Goal: Information Seeking & Learning: Understand process/instructions

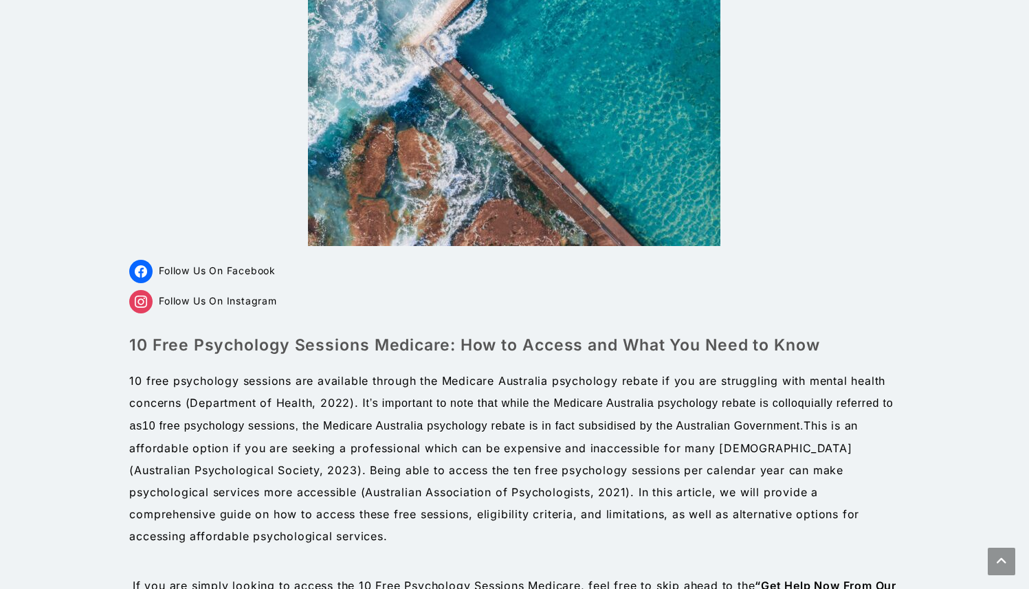
scroll to position [265, 0]
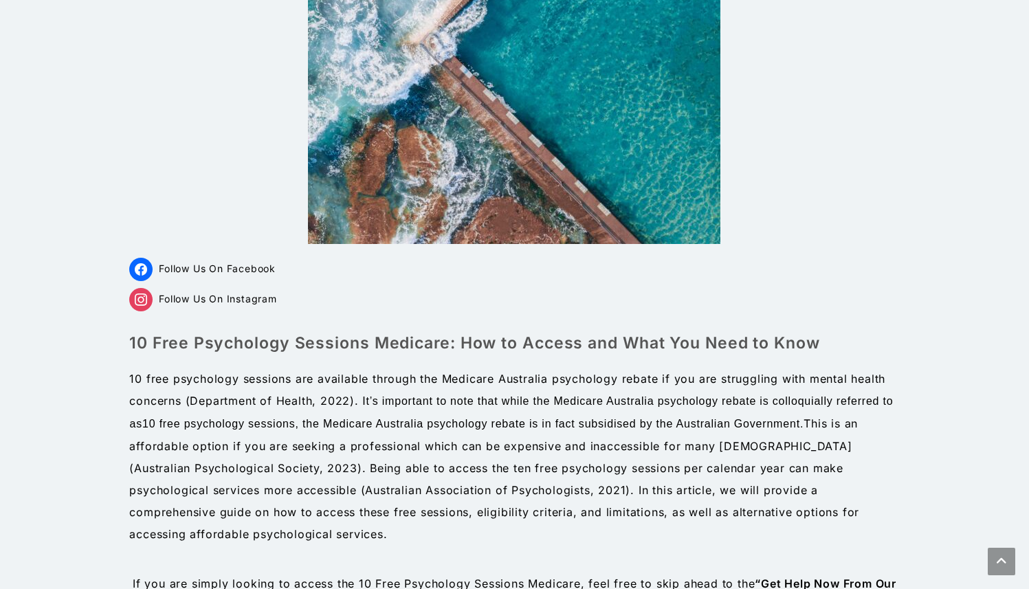
click at [388, 434] on p "10 free psychology sessions are available through the Medicare Australia psycho…" at bounding box center [514, 456] width 770 height 177
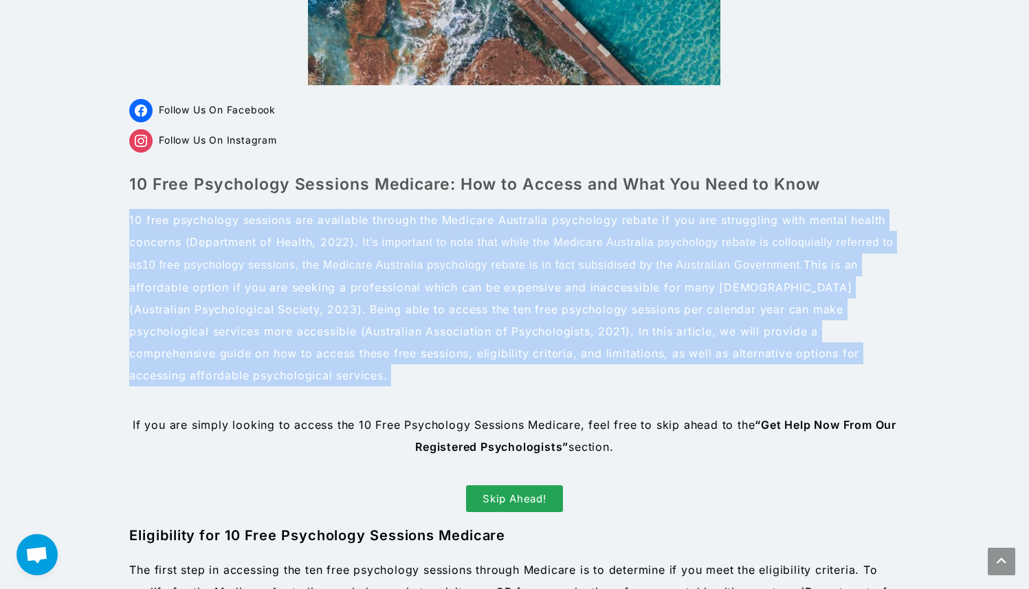
scroll to position [425, 0]
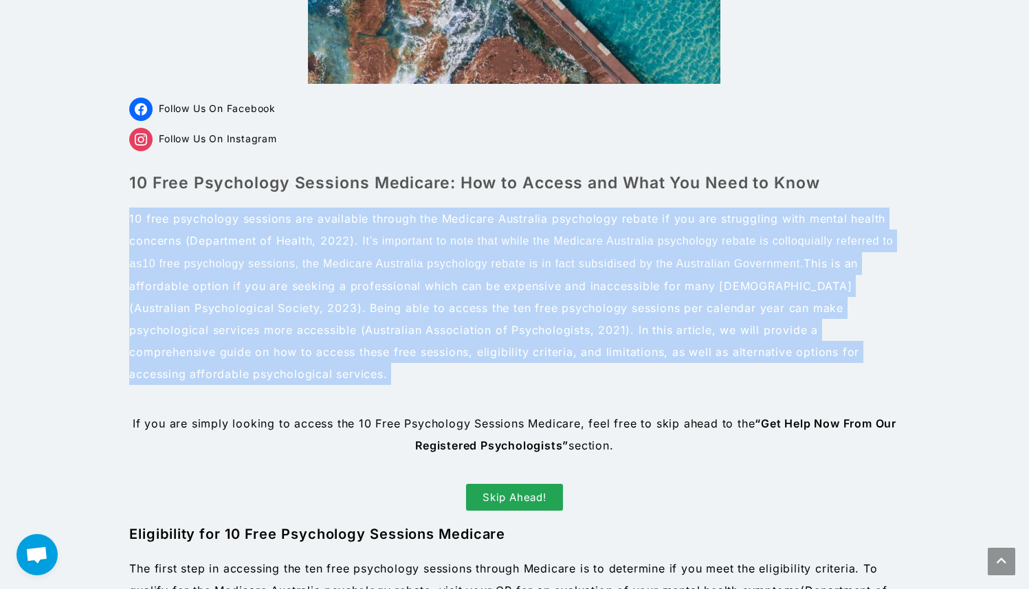
click at [385, 363] on p "10 free psychology sessions are available through the Medicare Australia psycho…" at bounding box center [514, 296] width 770 height 177
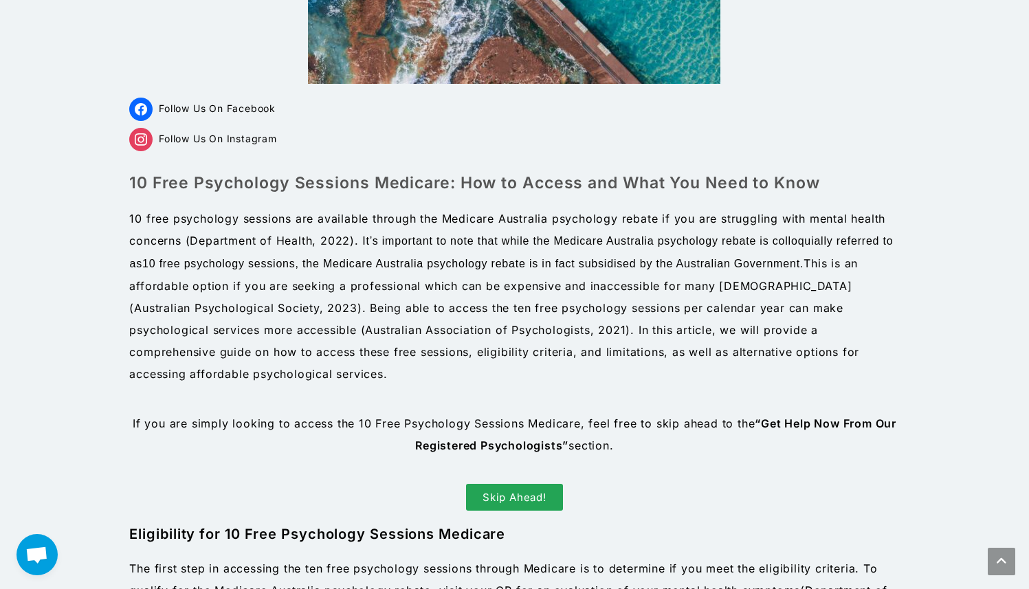
click at [385, 363] on p "10 free psychology sessions are available through the Medicare Australia psycho…" at bounding box center [514, 296] width 770 height 177
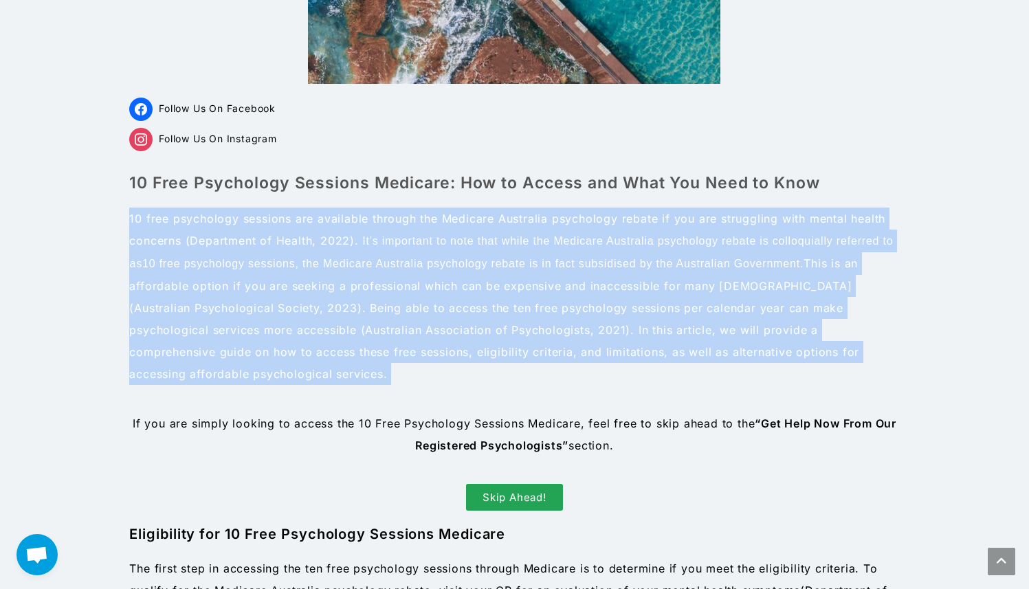
click at [396, 361] on p "10 free psychology sessions are available through the Medicare Australia psycho…" at bounding box center [514, 296] width 770 height 177
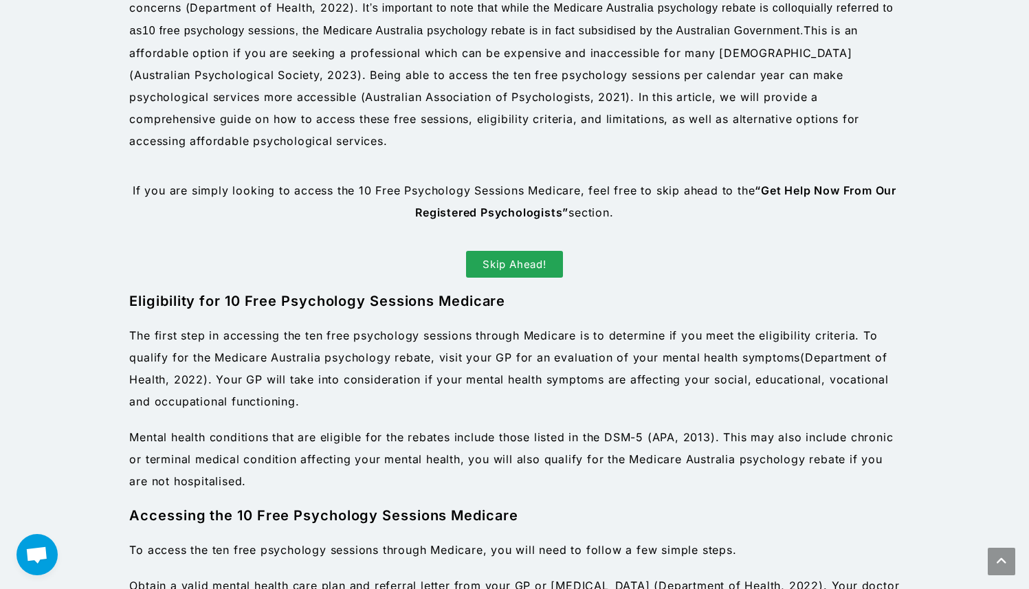
scroll to position [658, 0]
click at [396, 361] on p "The first step in accessing the ten free psychology sessions through Medicare i…" at bounding box center [514, 368] width 770 height 88
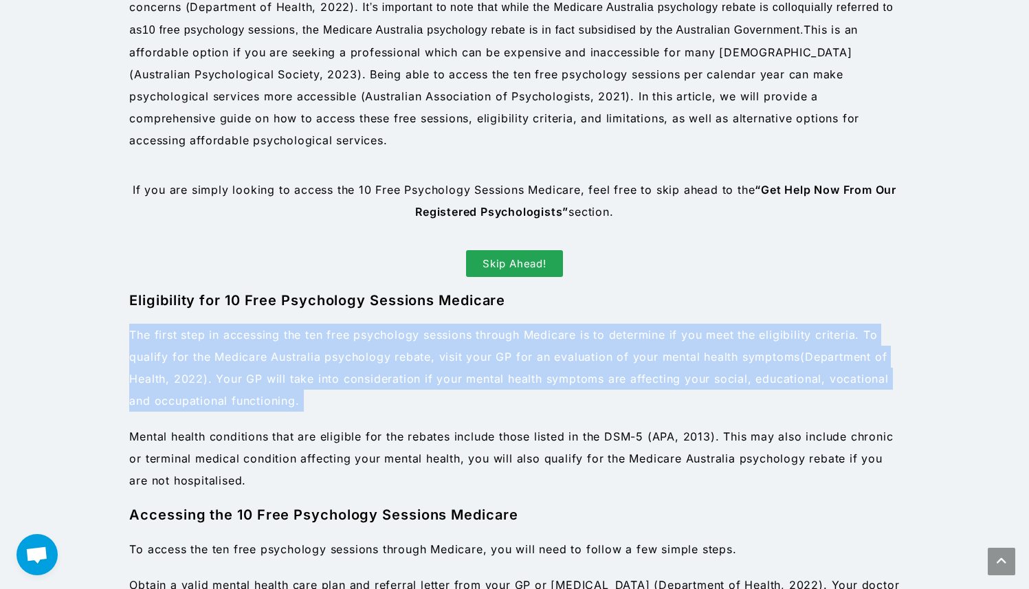
click at [401, 377] on span ". Your GP will take into consideration if your mental health symptoms are affec…" at bounding box center [508, 390] width 759 height 36
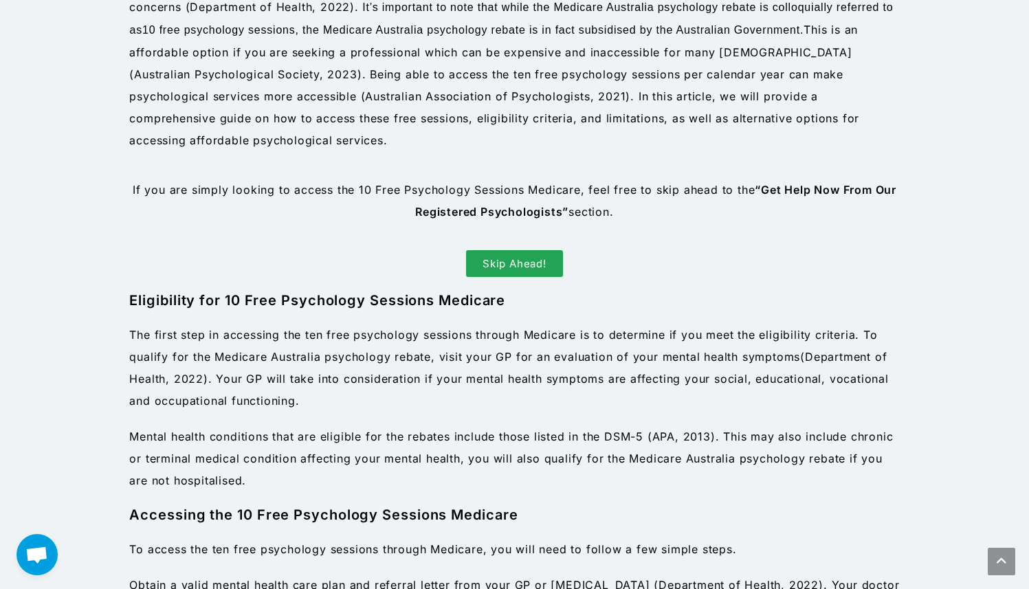
click at [401, 377] on span ". Your GP will take into consideration if your mental health symptoms are affec…" at bounding box center [508, 390] width 759 height 36
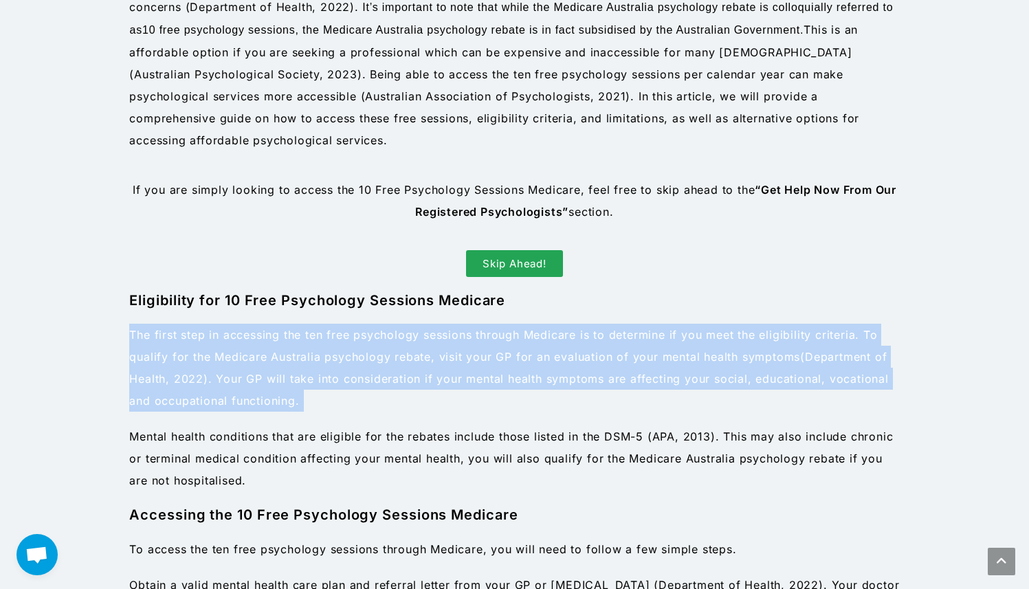
click at [415, 376] on span ". Your GP will take into consideration if your mental health symptoms are affec…" at bounding box center [508, 390] width 759 height 36
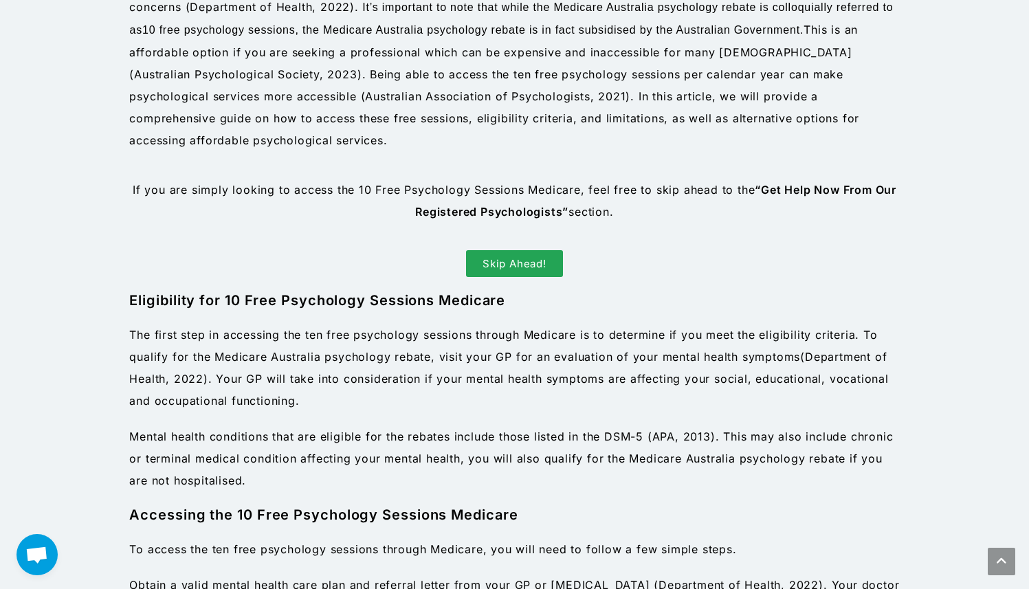
click at [415, 376] on span ". Your GP will take into consideration if your mental health symptoms are affec…" at bounding box center [508, 390] width 759 height 36
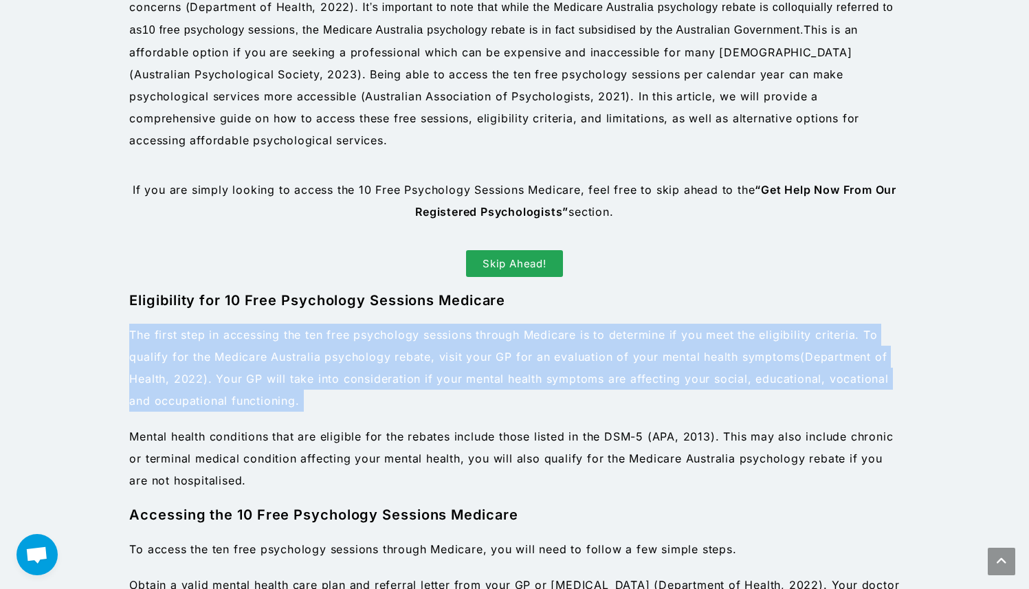
click at [415, 408] on p "The first step in accessing the ten free psychology sessions through Medicare i…" at bounding box center [514, 368] width 770 height 88
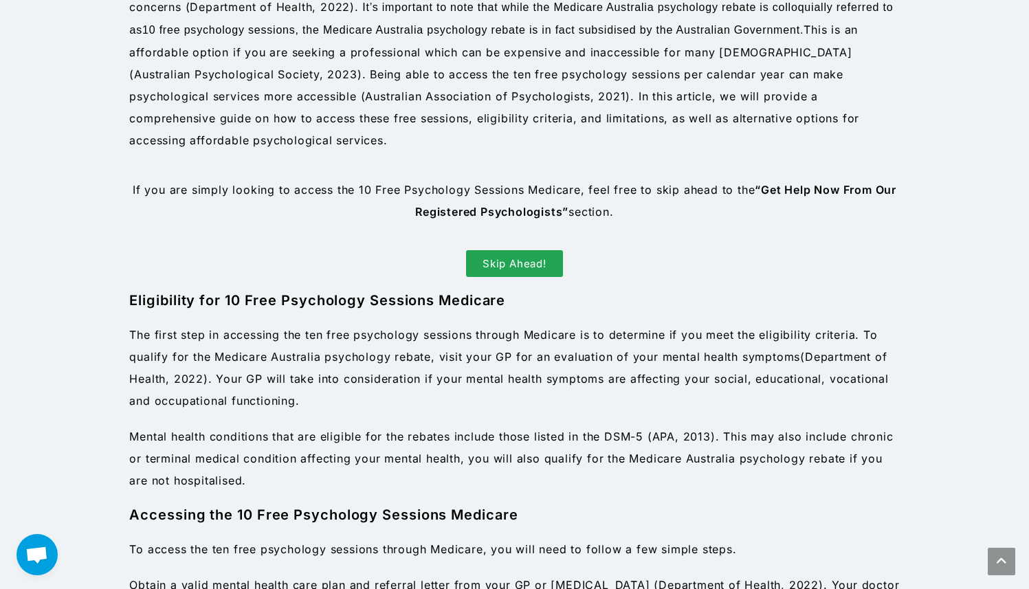
click at [415, 408] on p "The first step in accessing the ten free psychology sessions through Medicare i…" at bounding box center [514, 368] width 770 height 88
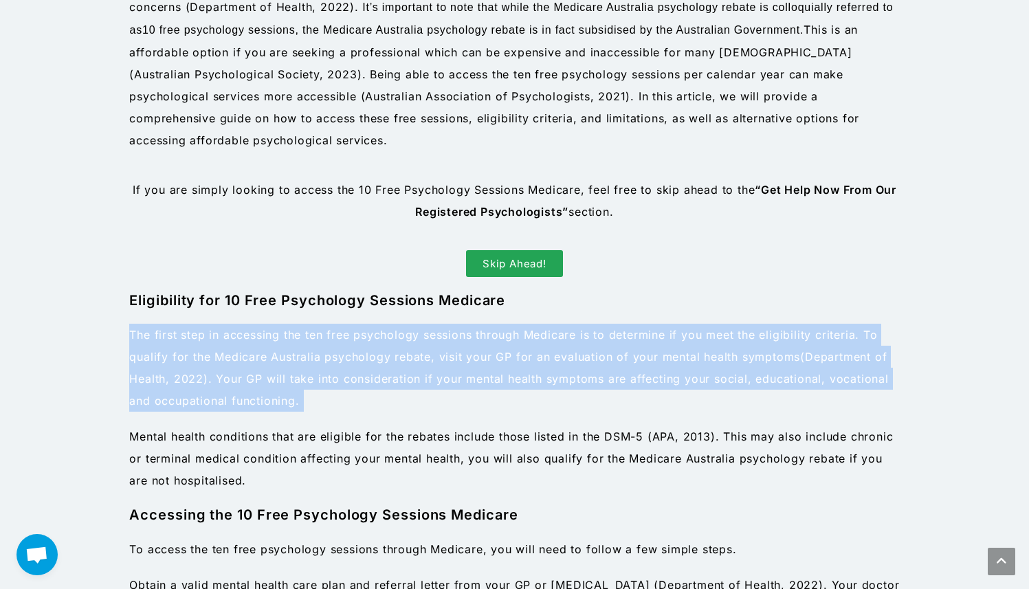
click at [429, 408] on p "The first step in accessing the ten free psychology sessions through Medicare i…" at bounding box center [514, 368] width 770 height 88
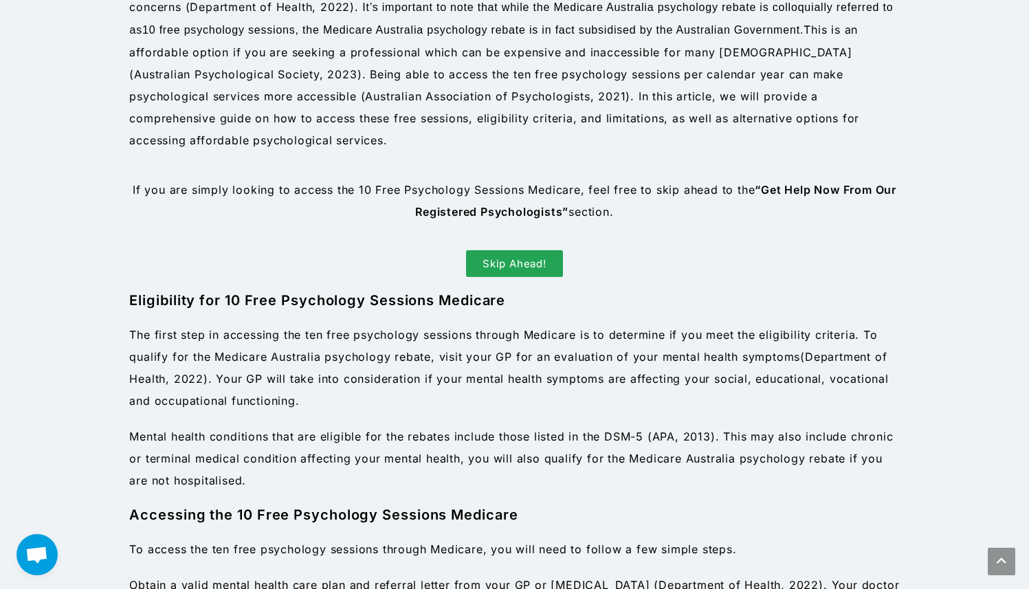
click at [429, 408] on p "The first step in accessing the ten free psychology sessions through Medicare i…" at bounding box center [514, 368] width 770 height 88
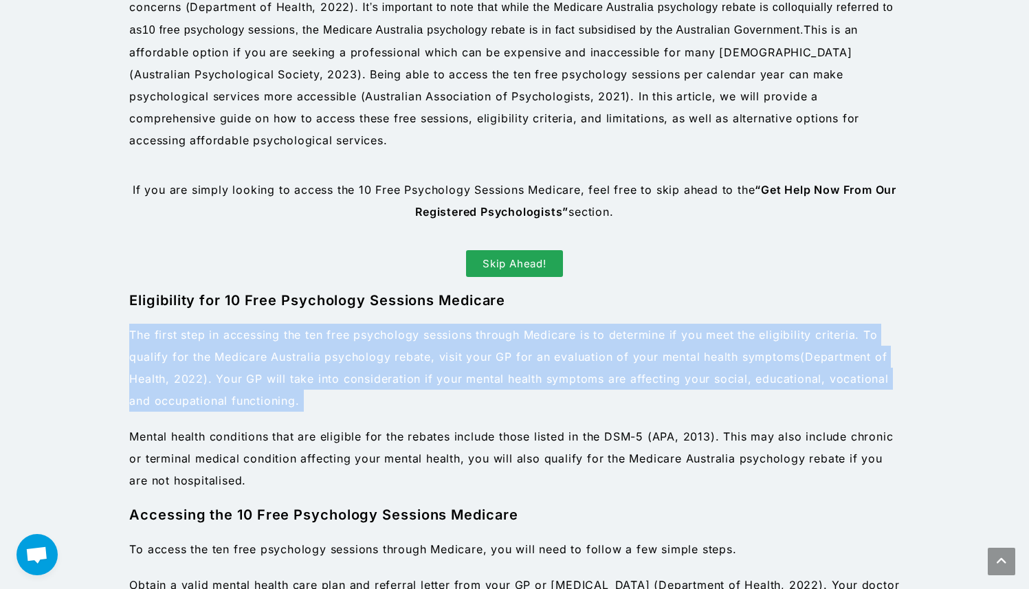
click at [443, 407] on p "The first step in accessing the ten free psychology sessions through Medicare i…" at bounding box center [514, 368] width 770 height 88
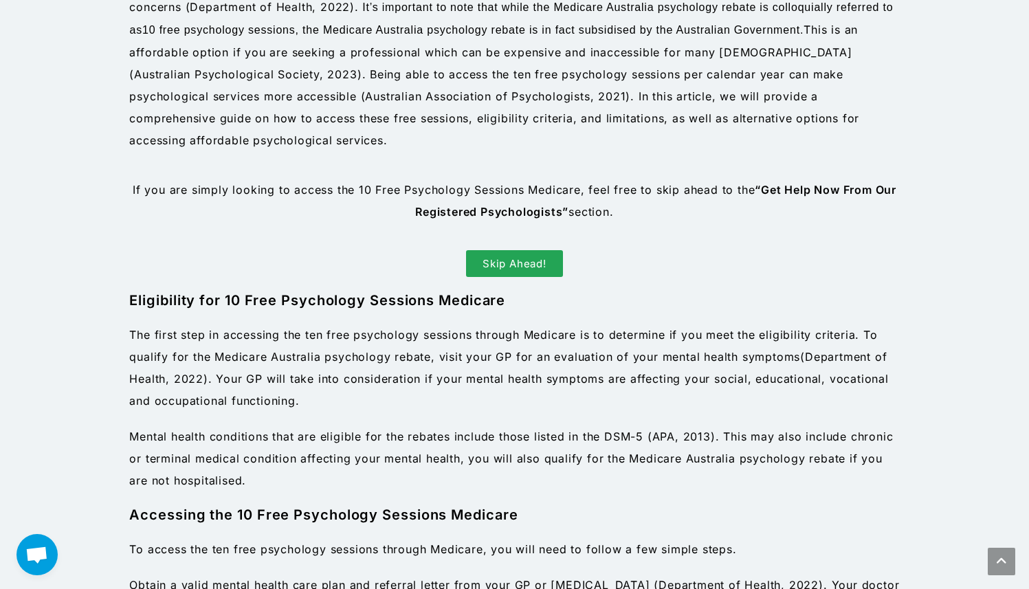
click at [443, 407] on p "The first step in accessing the ten free psychology sessions through Medicare i…" at bounding box center [514, 368] width 770 height 88
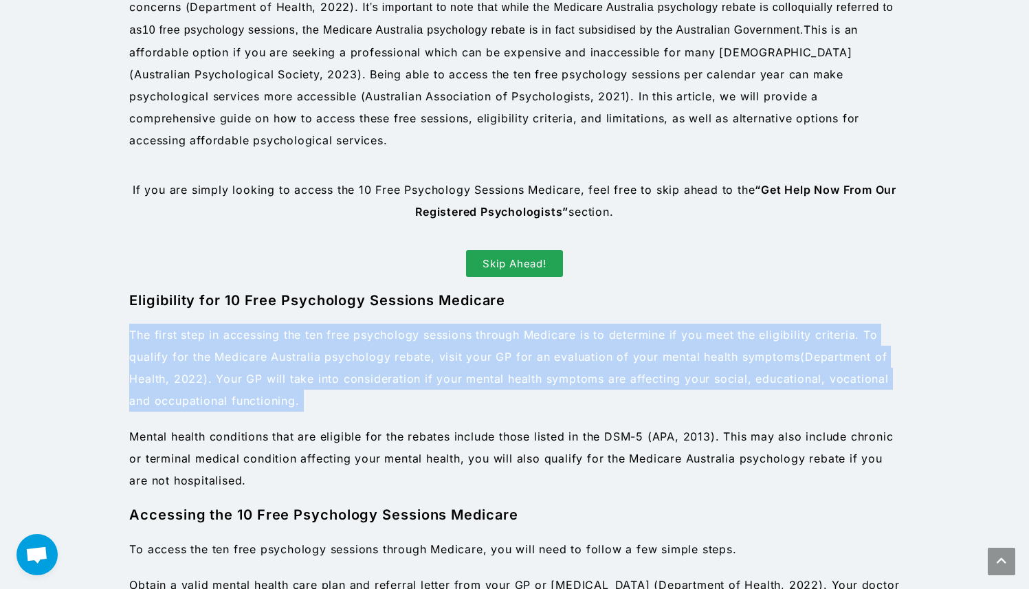
click at [492, 399] on p "The first step in accessing the ten free psychology sessions through Medicare i…" at bounding box center [514, 368] width 770 height 88
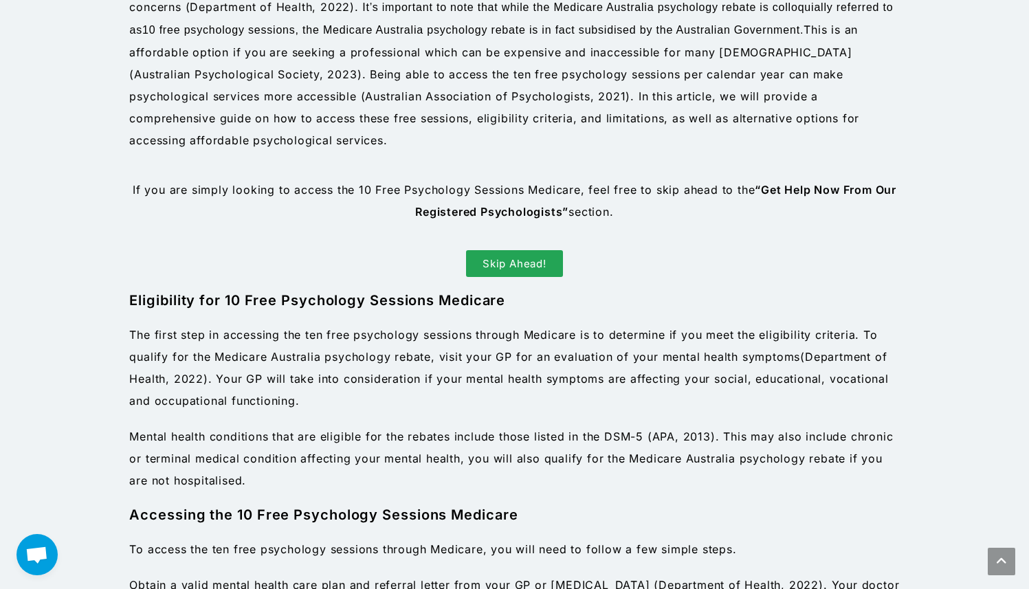
click at [492, 399] on p "The first step in accessing the ten free psychology sessions through Medicare i…" at bounding box center [514, 368] width 770 height 88
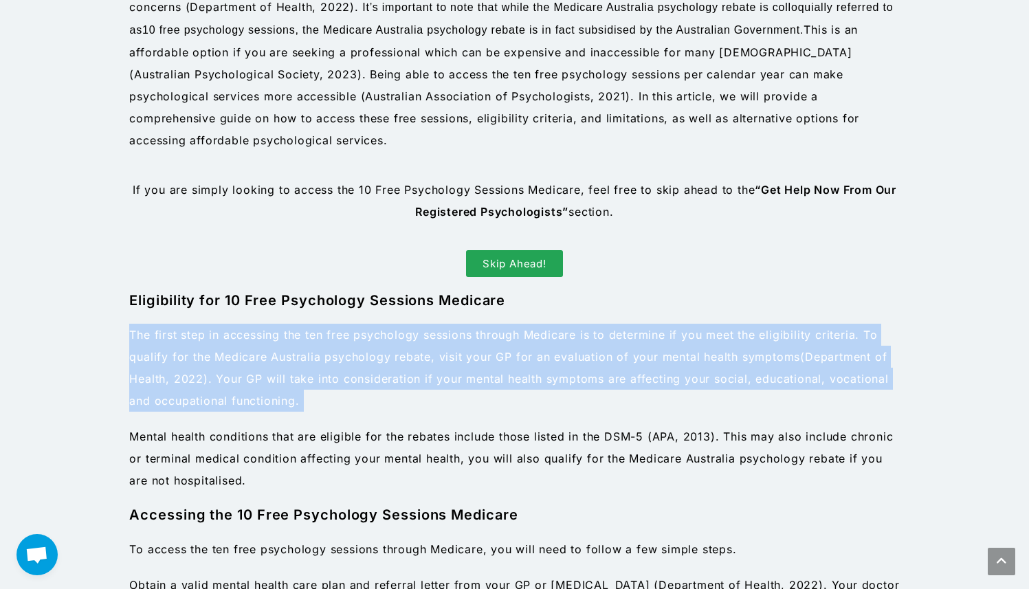
click at [492, 399] on p "The first step in accessing the ten free psychology sessions through Medicare i…" at bounding box center [514, 368] width 770 height 88
click at [502, 397] on p "The first step in accessing the ten free psychology sessions through Medicare i…" at bounding box center [514, 368] width 770 height 88
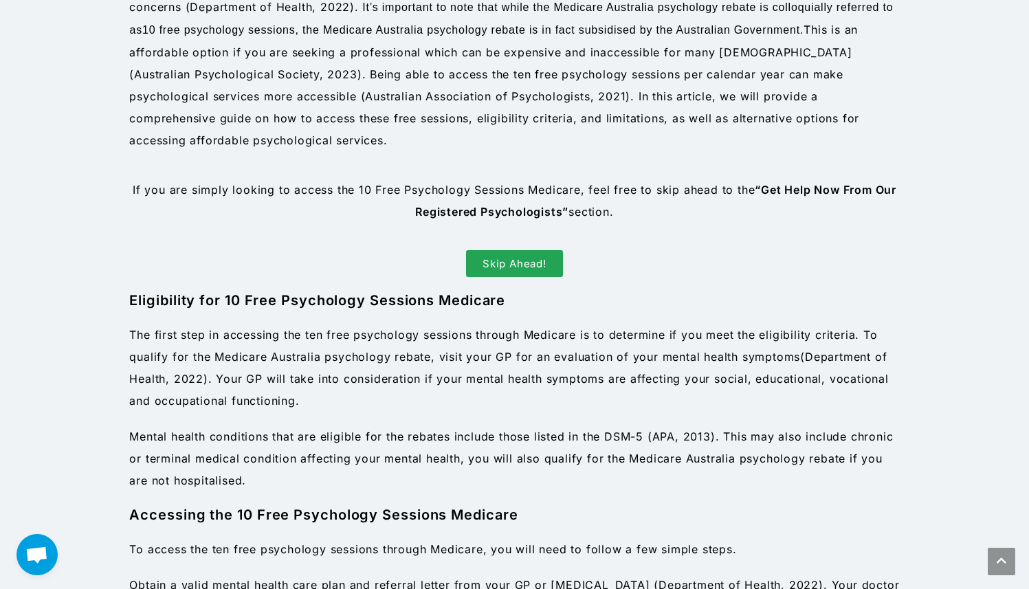
click at [502, 397] on p "The first step in accessing the ten free psychology sessions through Medicare i…" at bounding box center [514, 368] width 770 height 88
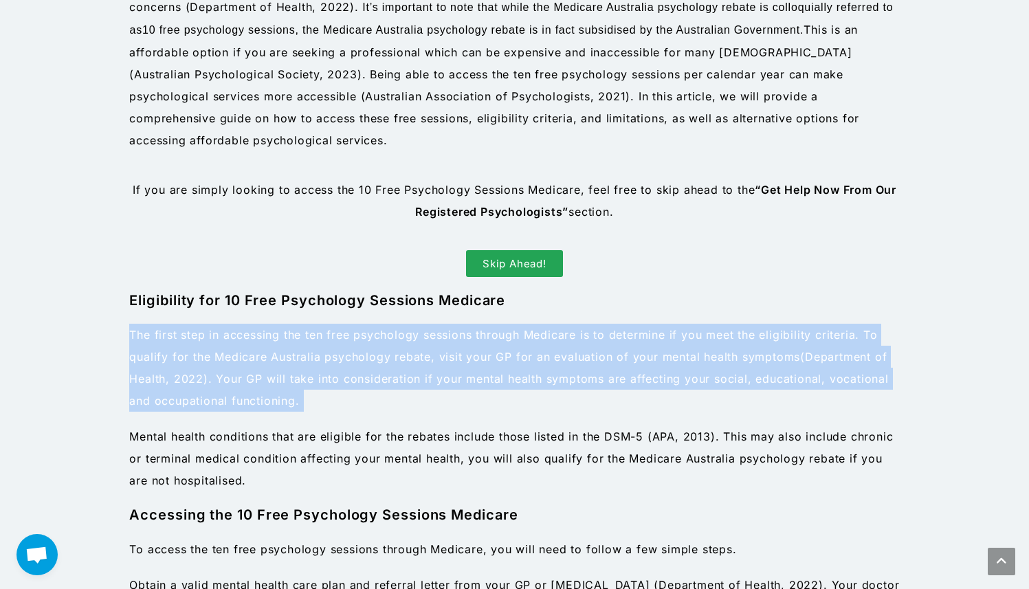
click at [525, 399] on p "The first step in accessing the ten free psychology sessions through Medicare i…" at bounding box center [514, 368] width 770 height 88
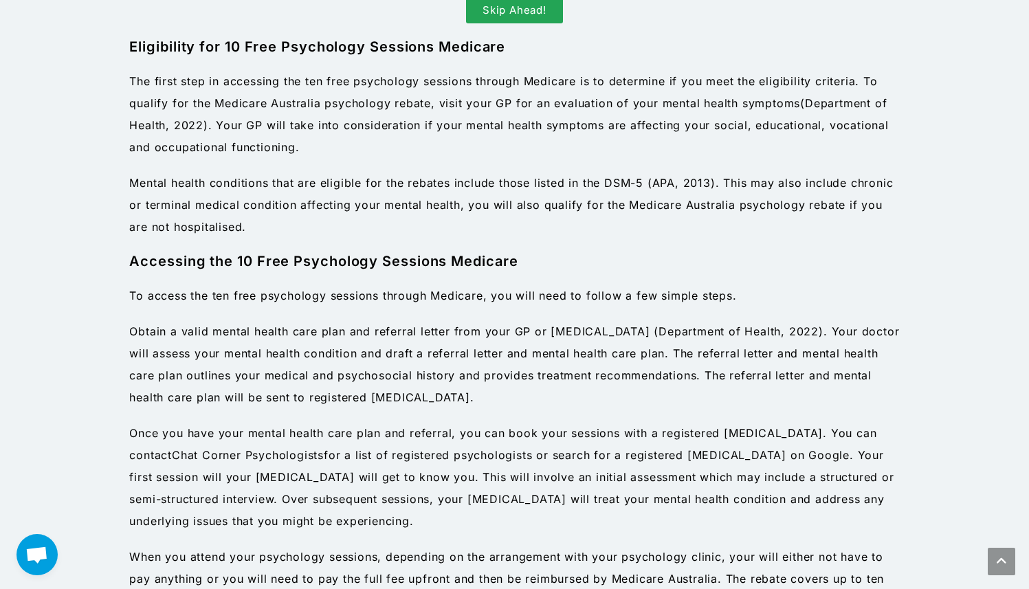
scroll to position [913, 0]
click at [526, 346] on span ". Your doctor will assess your mental health condition and draft a referral let…" at bounding box center [514, 364] width 770 height 80
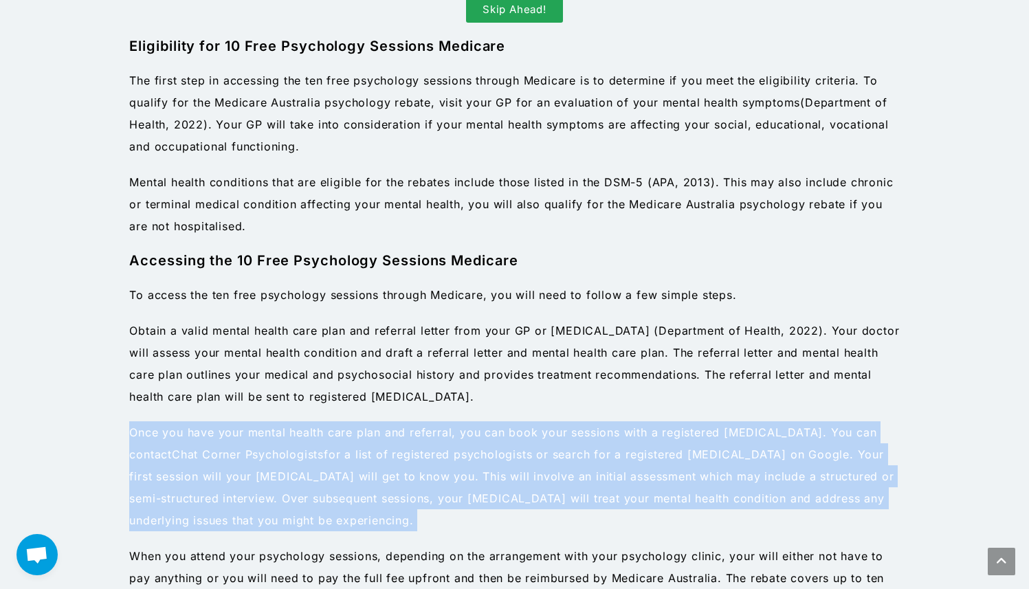
click at [541, 372] on span ". Your doctor will assess your mental health condition and draft a referral let…" at bounding box center [514, 364] width 770 height 80
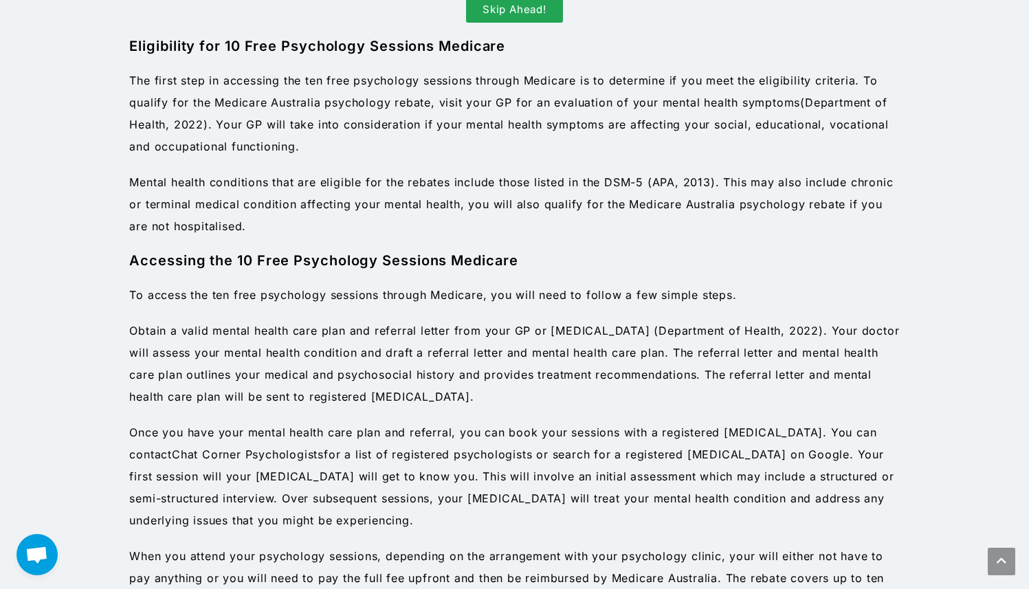
click at [541, 372] on span ". Your doctor will assess your mental health condition and draft a referral let…" at bounding box center [514, 364] width 770 height 80
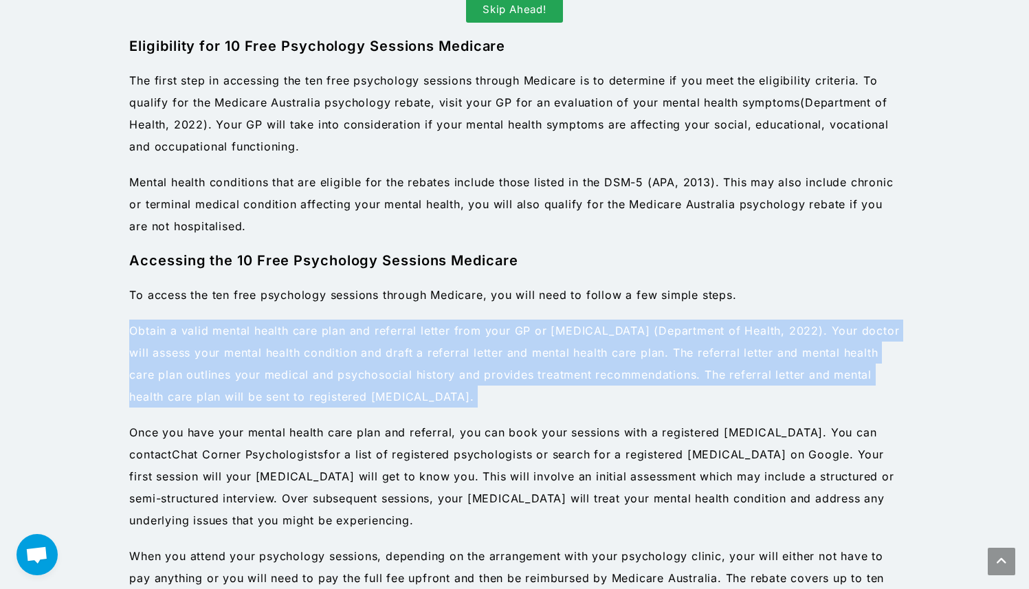
click at [554, 386] on p "Obtain a valid mental health care plan and referral letter from your GP or [MED…" at bounding box center [514, 364] width 770 height 88
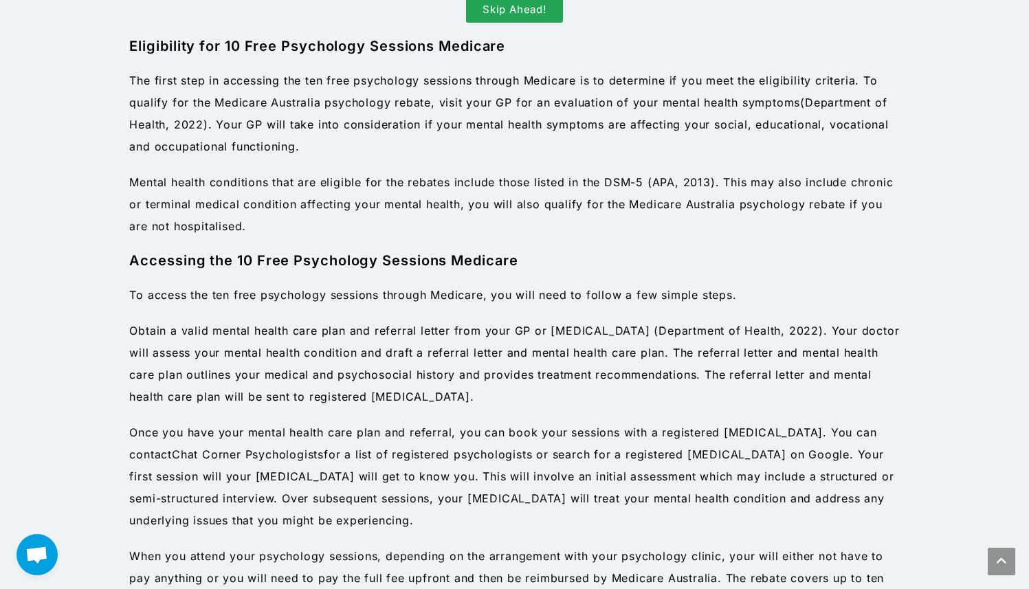
click at [554, 386] on p "Obtain a valid mental health care plan and referral letter from your GP or [MED…" at bounding box center [514, 364] width 770 height 88
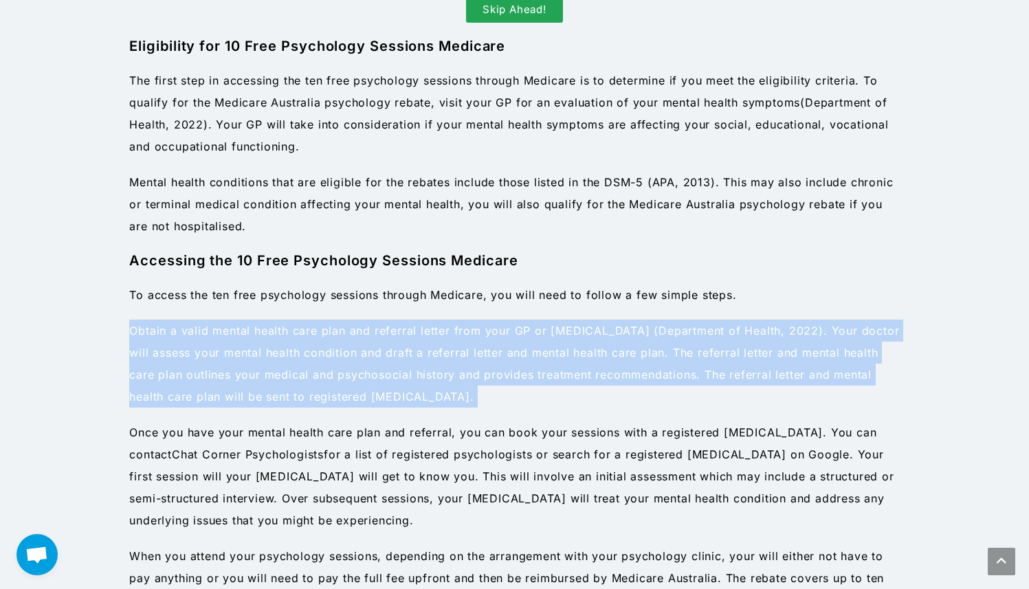
click at [566, 396] on p "Obtain a valid mental health care plan and referral letter from your GP or [MED…" at bounding box center [514, 364] width 770 height 88
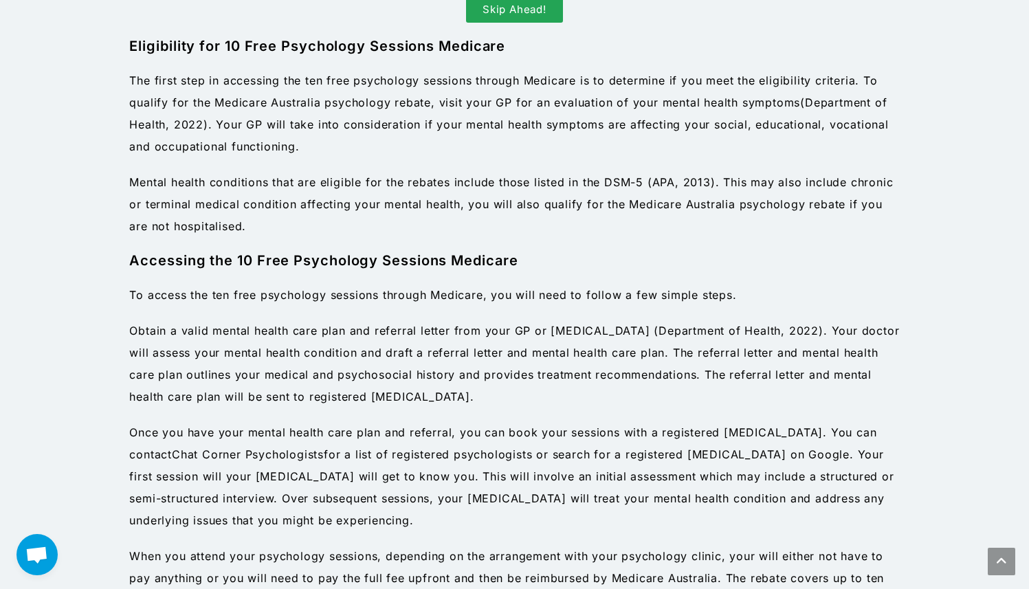
click at [566, 396] on p "Obtain a valid mental health care plan and referral letter from your GP or [MED…" at bounding box center [514, 364] width 770 height 88
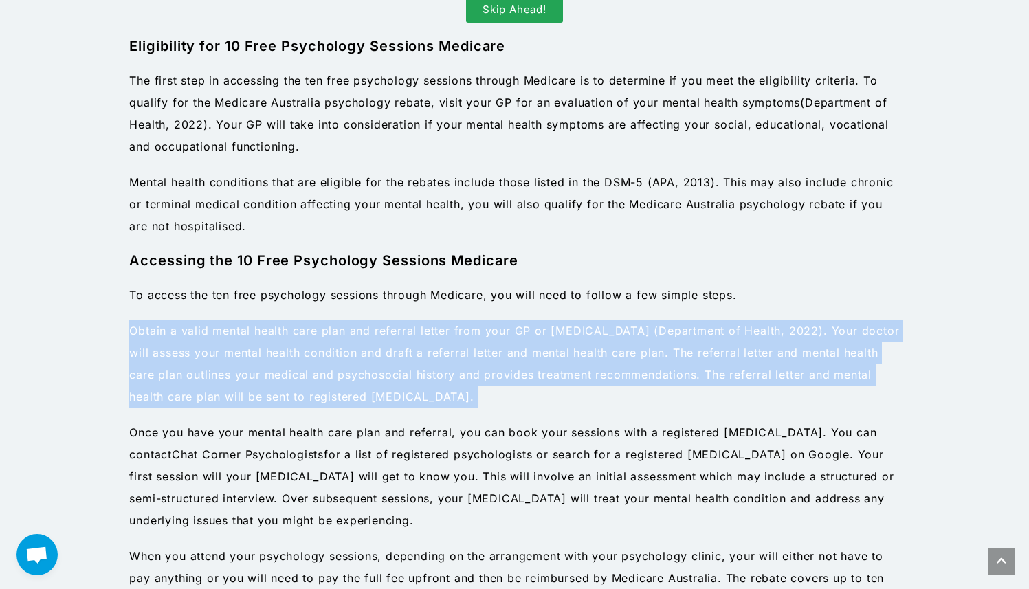
click at [578, 396] on p "Obtain a valid mental health care plan and referral letter from your GP or [MED…" at bounding box center [514, 364] width 770 height 88
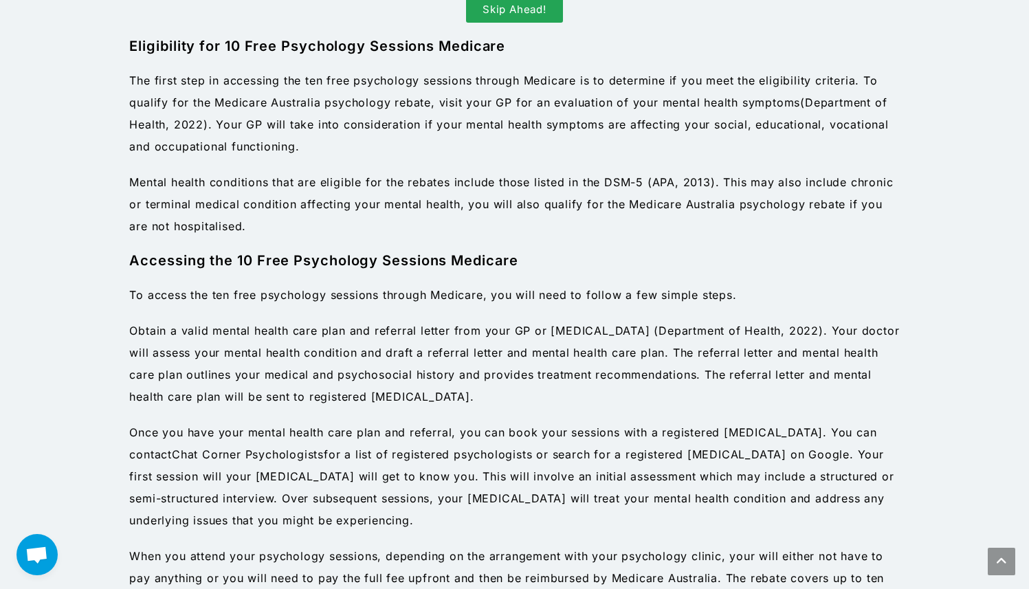
click at [578, 396] on p "Obtain a valid mental health care plan and referral letter from your GP or [MED…" at bounding box center [514, 364] width 770 height 88
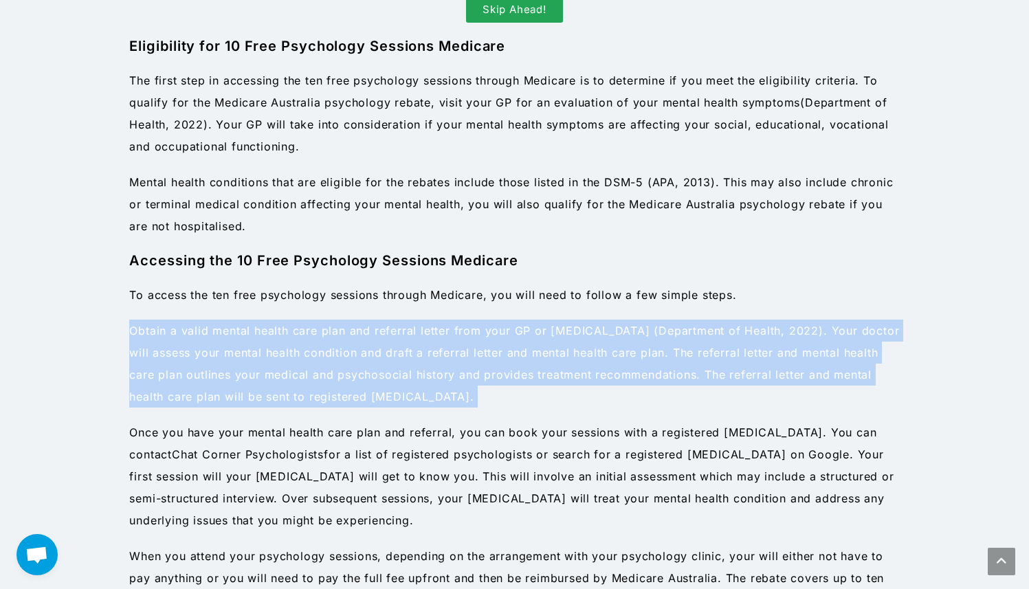
click at [610, 370] on span ". Your doctor will assess your mental health condition and draft a referral let…" at bounding box center [514, 364] width 770 height 80
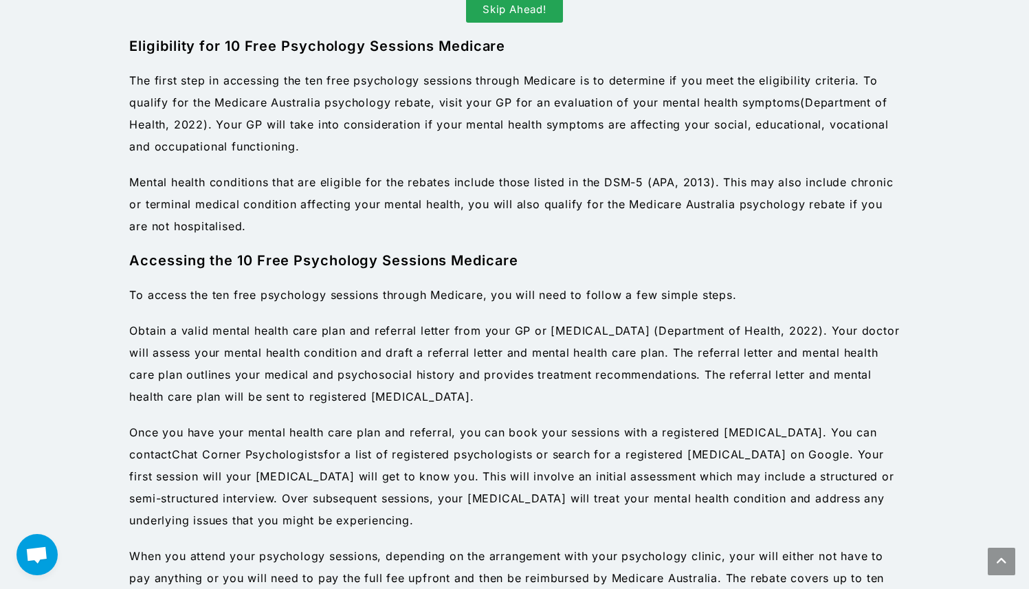
click at [610, 370] on span ". Your doctor will assess your mental health condition and draft a referral let…" at bounding box center [514, 364] width 770 height 80
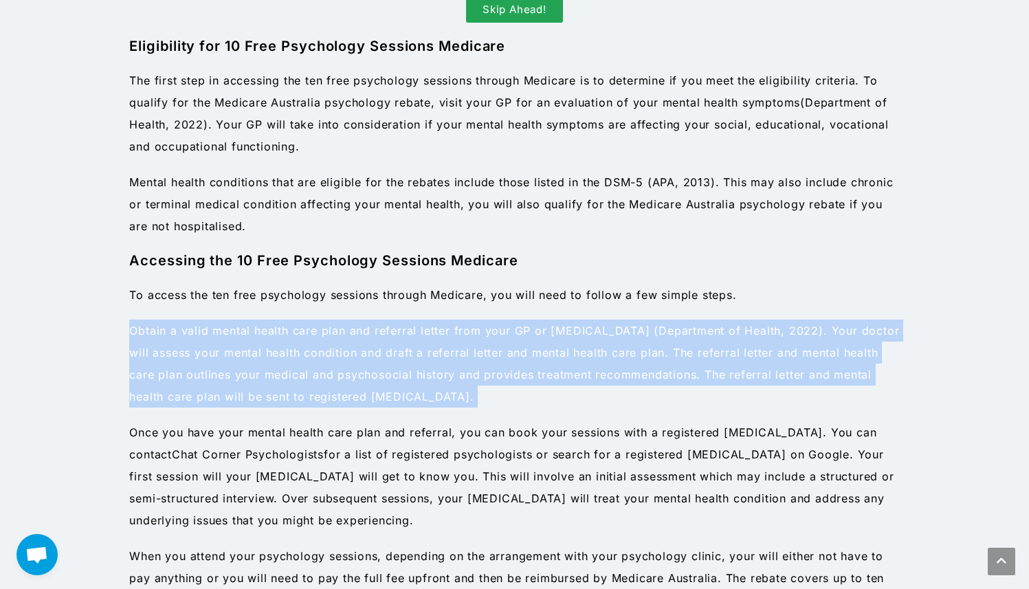
click at [622, 389] on p "Obtain a valid mental health care plan and referral letter from your GP or [MED…" at bounding box center [514, 364] width 770 height 88
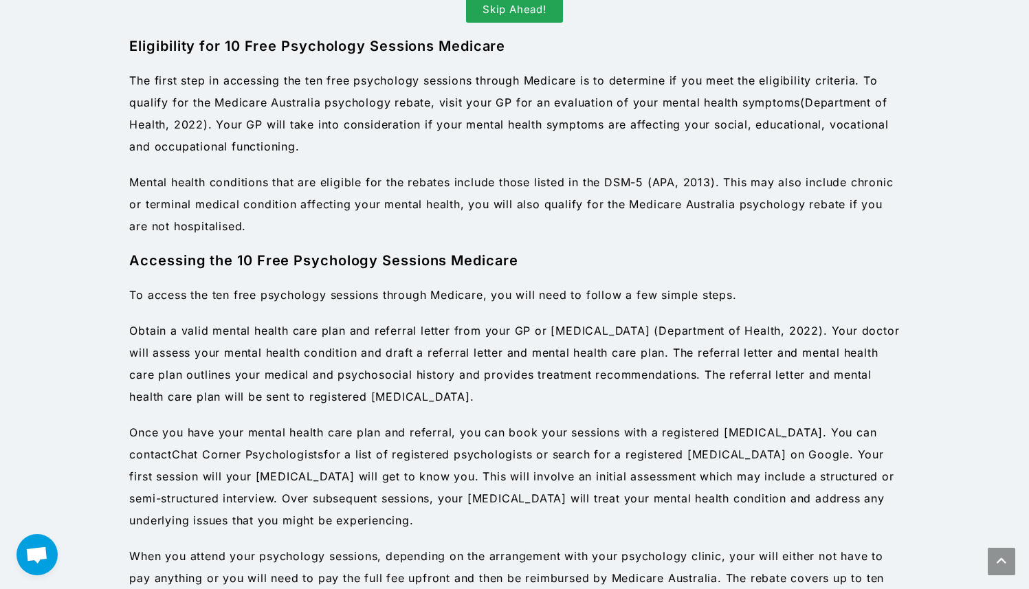
click at [622, 389] on p "Obtain a valid mental health care plan and referral letter from your GP or [MED…" at bounding box center [514, 364] width 770 height 88
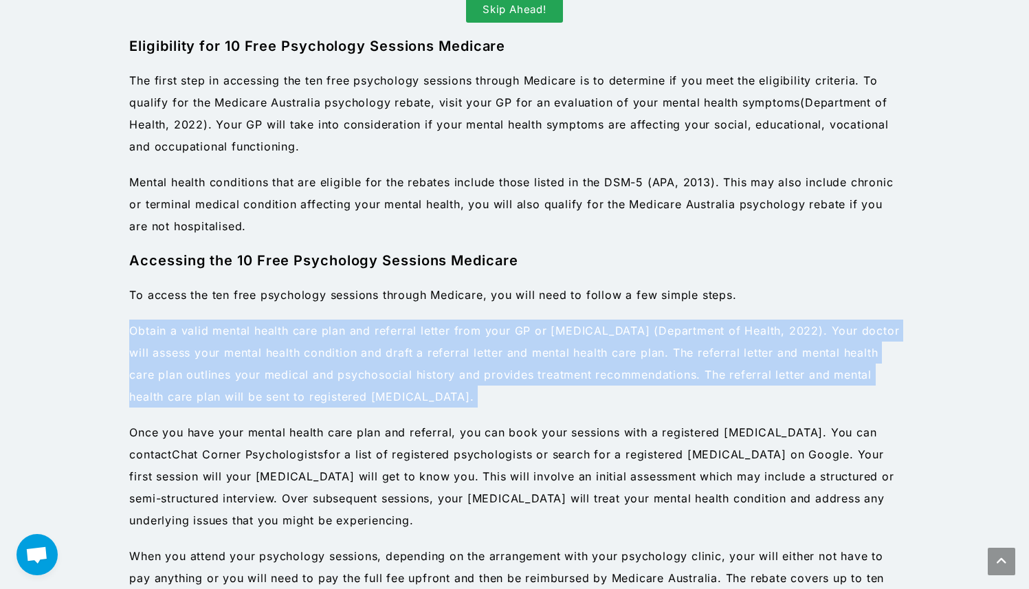
click at [626, 397] on p "Obtain a valid mental health care plan and referral letter from your GP or [MED…" at bounding box center [514, 364] width 770 height 88
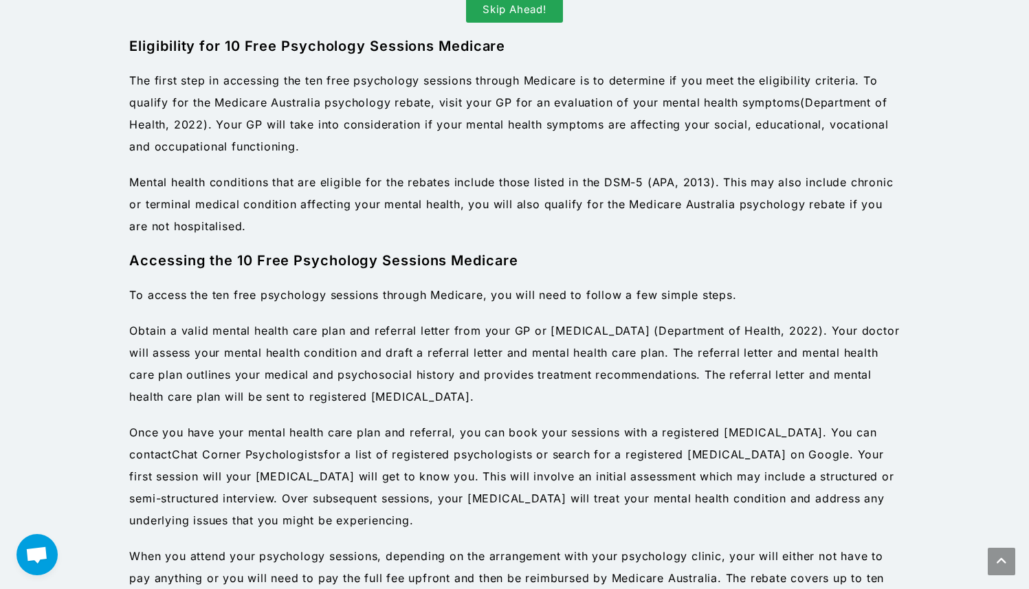
click at [626, 397] on p "Obtain a valid mental health care plan and referral letter from your GP or [MED…" at bounding box center [514, 364] width 770 height 88
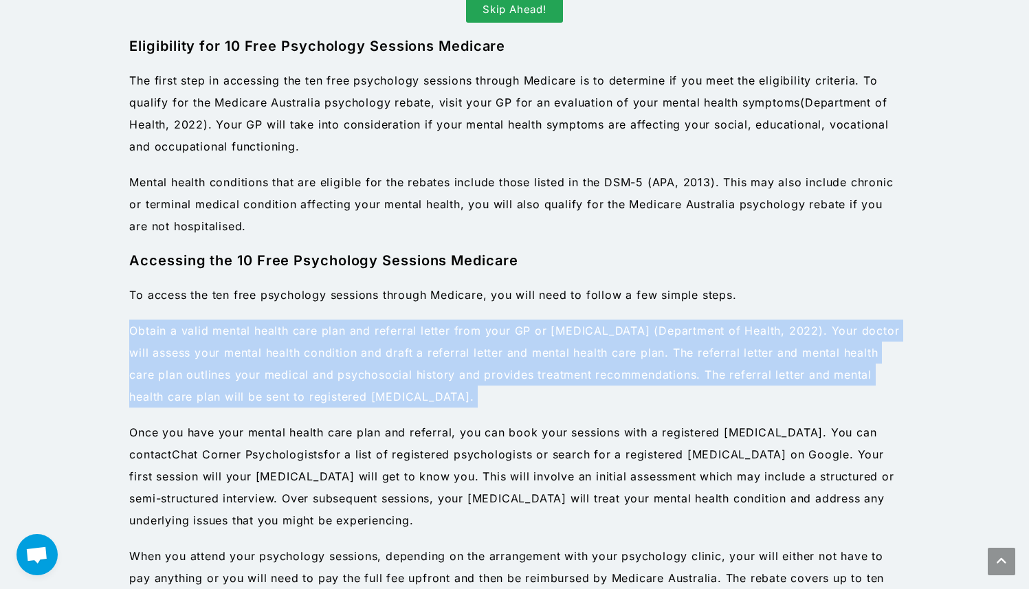
click at [640, 397] on p "Obtain a valid mental health care plan and referral letter from your GP or [MED…" at bounding box center [514, 364] width 770 height 88
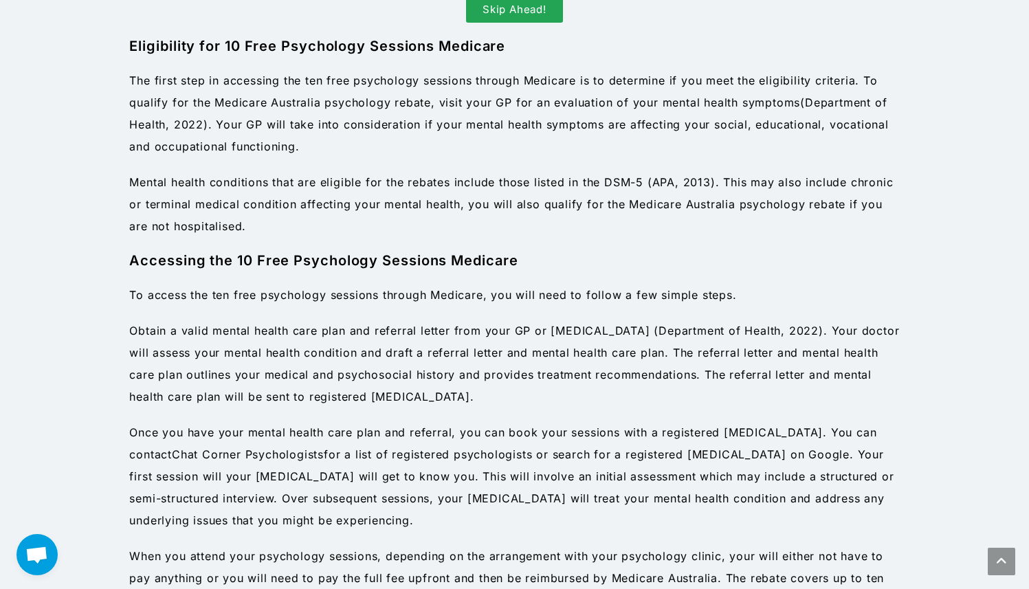
click at [640, 397] on p "Obtain a valid mental health care plan and referral letter from your GP or [MED…" at bounding box center [514, 364] width 770 height 88
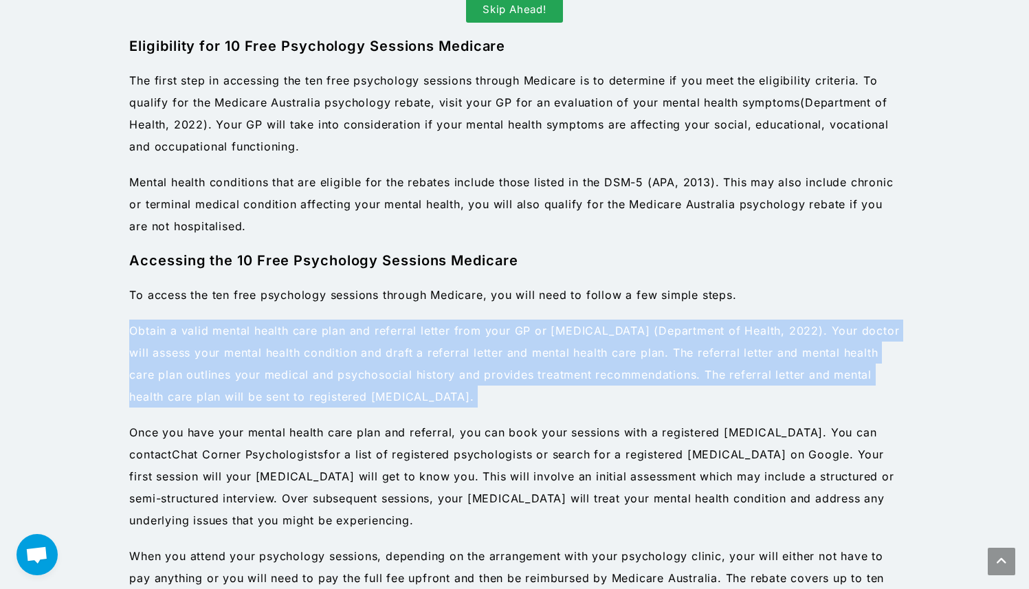
click at [659, 390] on p "Obtain a valid mental health care plan and referral letter from your GP or [MED…" at bounding box center [514, 364] width 770 height 88
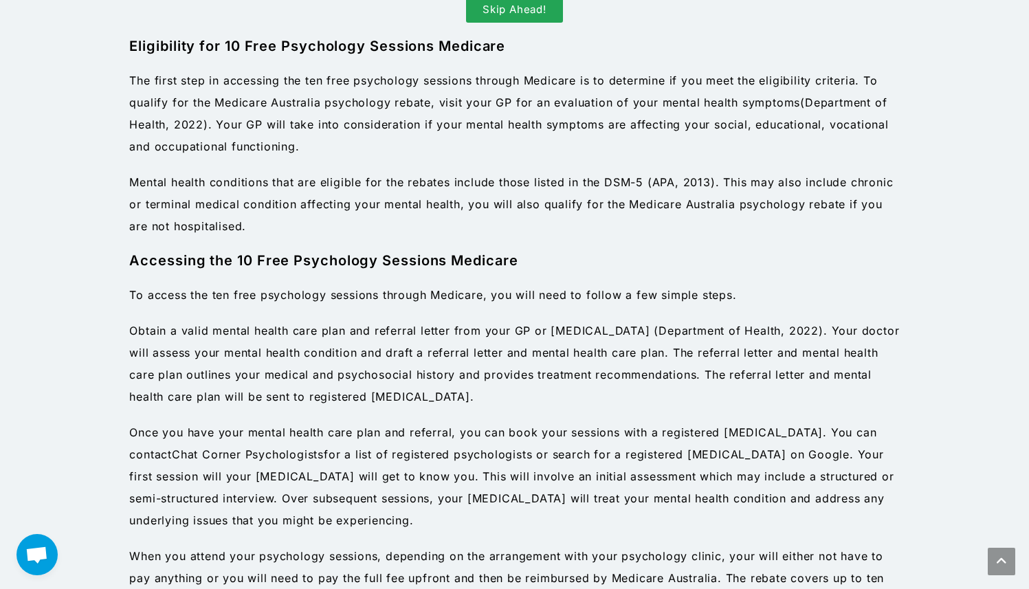
click at [659, 390] on p "Obtain a valid mental health care plan and referral letter from your GP or [MED…" at bounding box center [514, 364] width 770 height 88
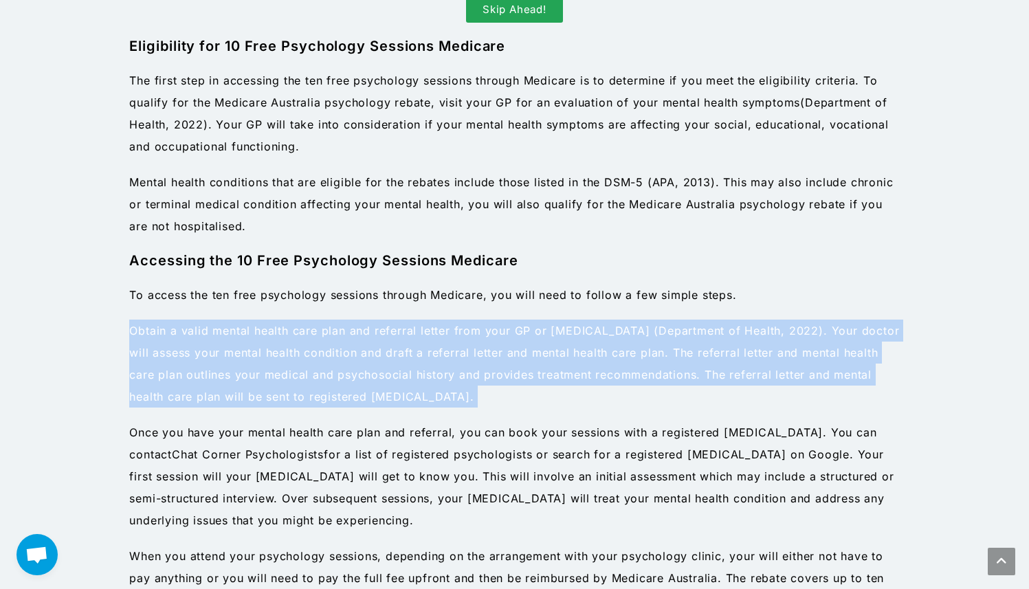
click at [659, 390] on p "Obtain a valid mental health care plan and referral letter from your GP or [MED…" at bounding box center [514, 364] width 770 height 88
click at [688, 392] on p "Obtain a valid mental health care plan and referral letter from your GP or [MED…" at bounding box center [514, 364] width 770 height 88
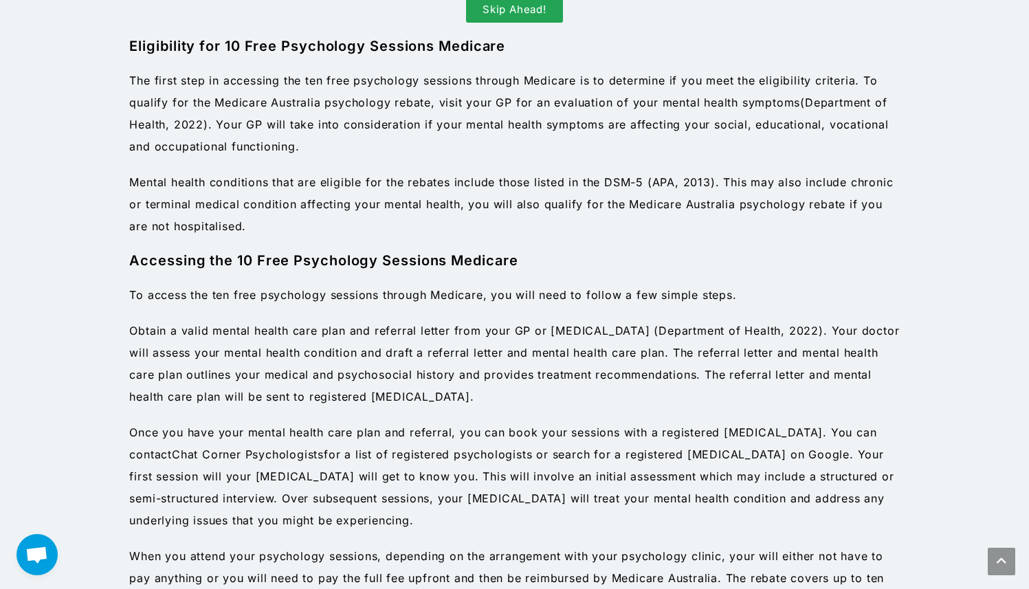
scroll to position [952, 0]
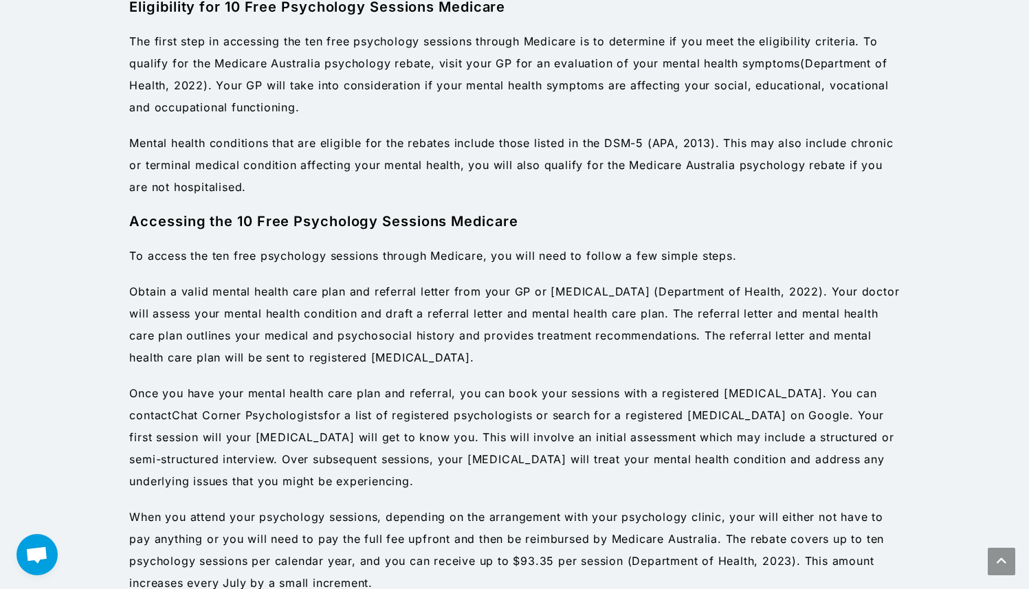
click at [518, 448] on p "Once you have your mental health care plan and referral, you can book your sess…" at bounding box center [514, 437] width 770 height 110
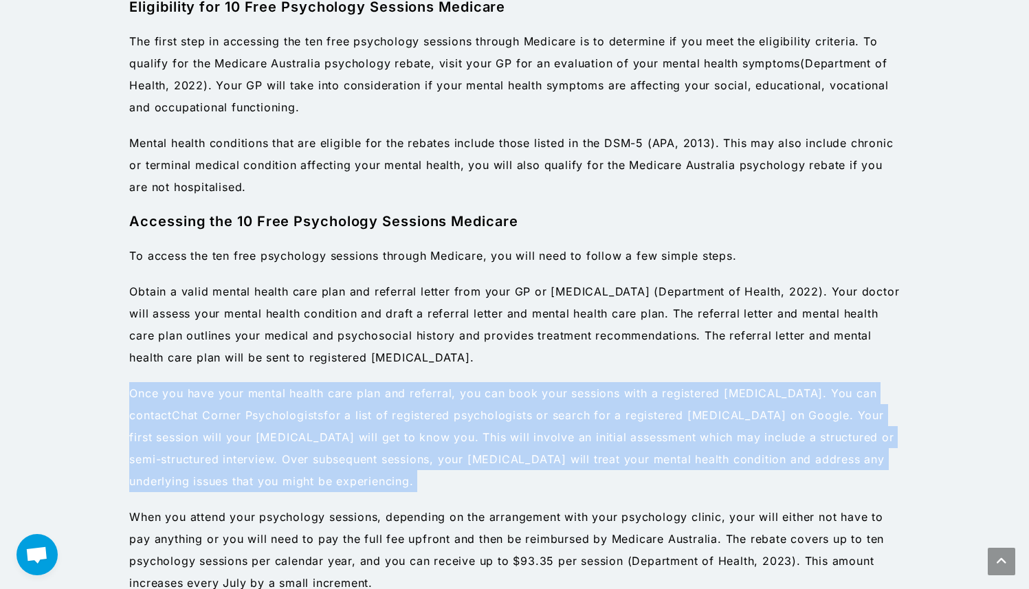
click at [548, 305] on span ". Your doctor will assess your mental health condition and draft a referral let…" at bounding box center [514, 324] width 770 height 80
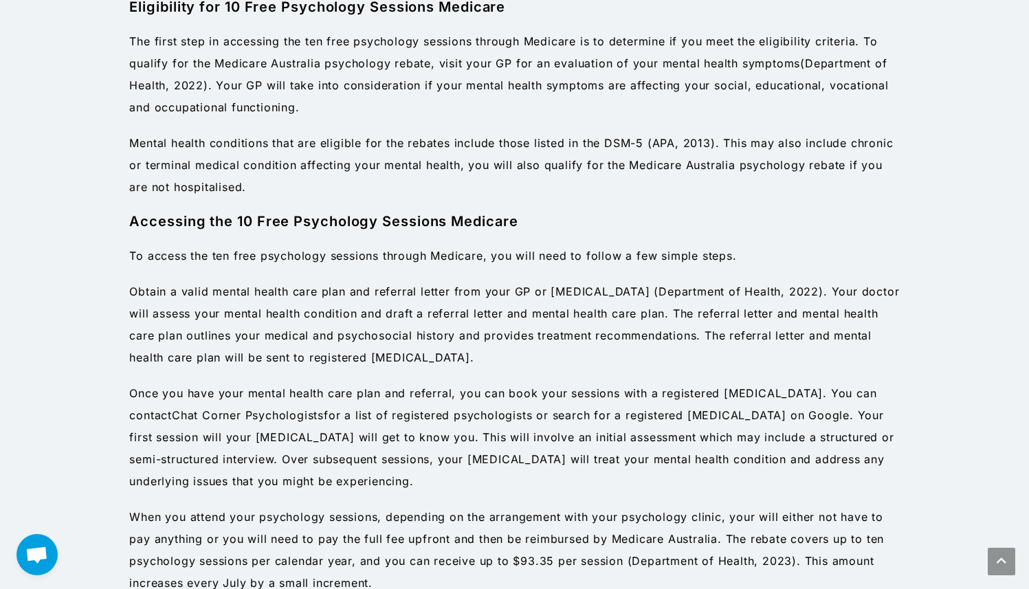
click at [548, 305] on span ". Your doctor will assess your mental health condition and draft a referral let…" at bounding box center [514, 324] width 770 height 80
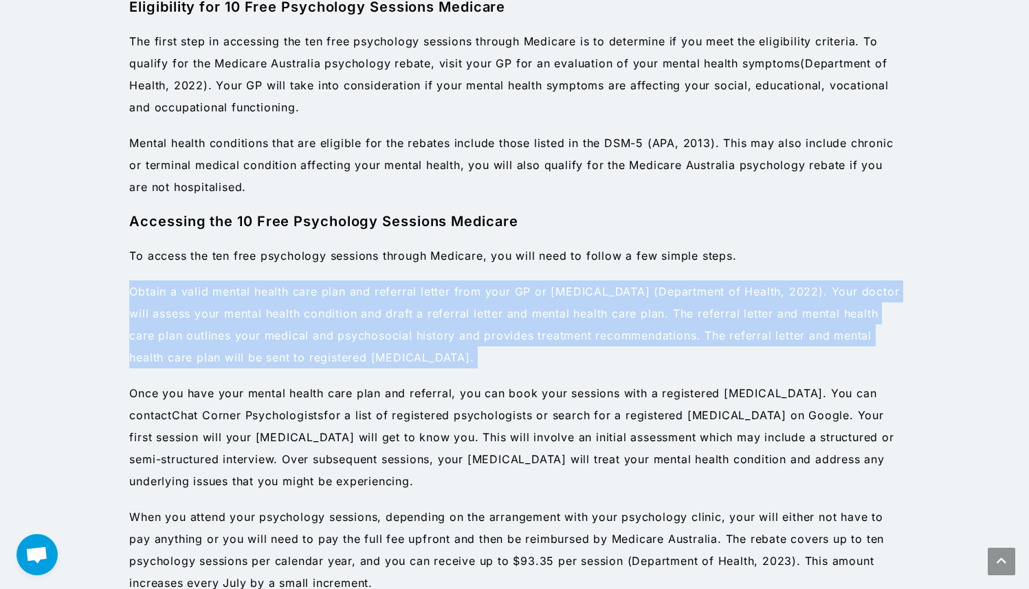
click at [555, 412] on p "Once you have your mental health care plan and referral, you can book your sess…" at bounding box center [514, 437] width 770 height 110
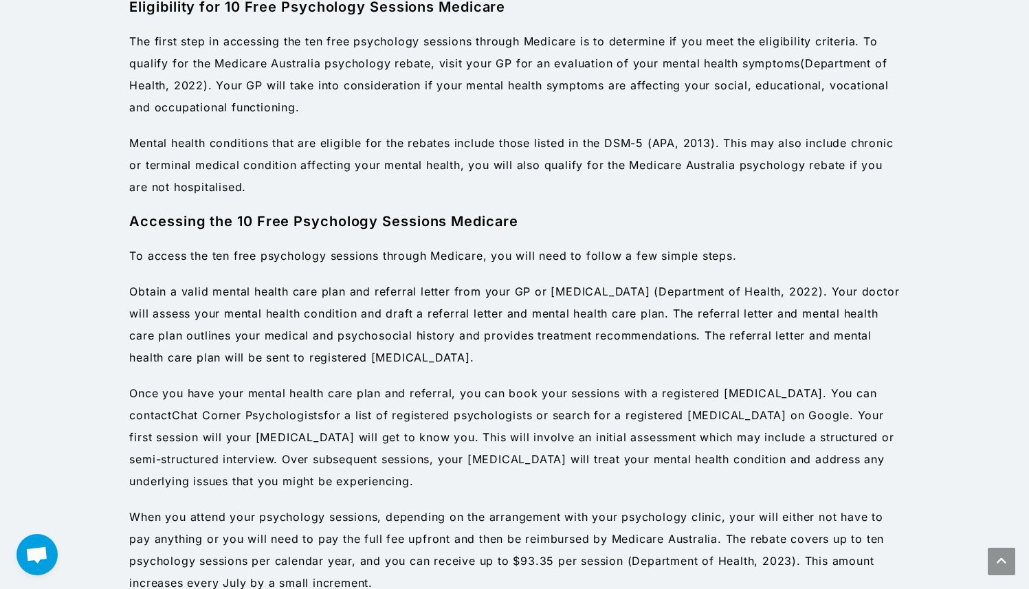
click at [555, 412] on p "Once you have your mental health care plan and referral, you can book your sess…" at bounding box center [514, 437] width 770 height 110
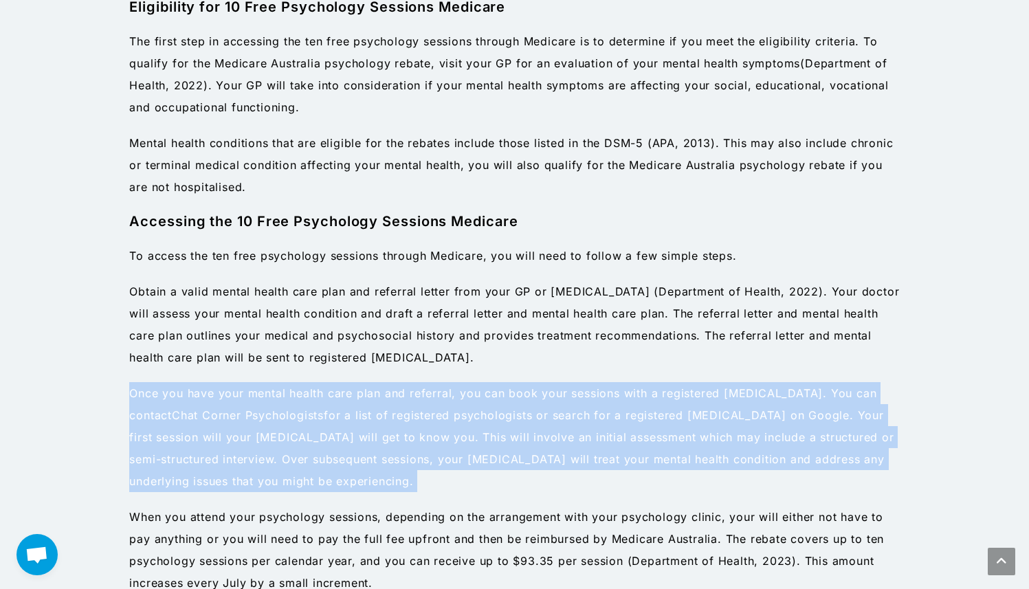
click at [577, 430] on p "Once you have your mental health care plan and referral, you can book your sess…" at bounding box center [514, 437] width 770 height 110
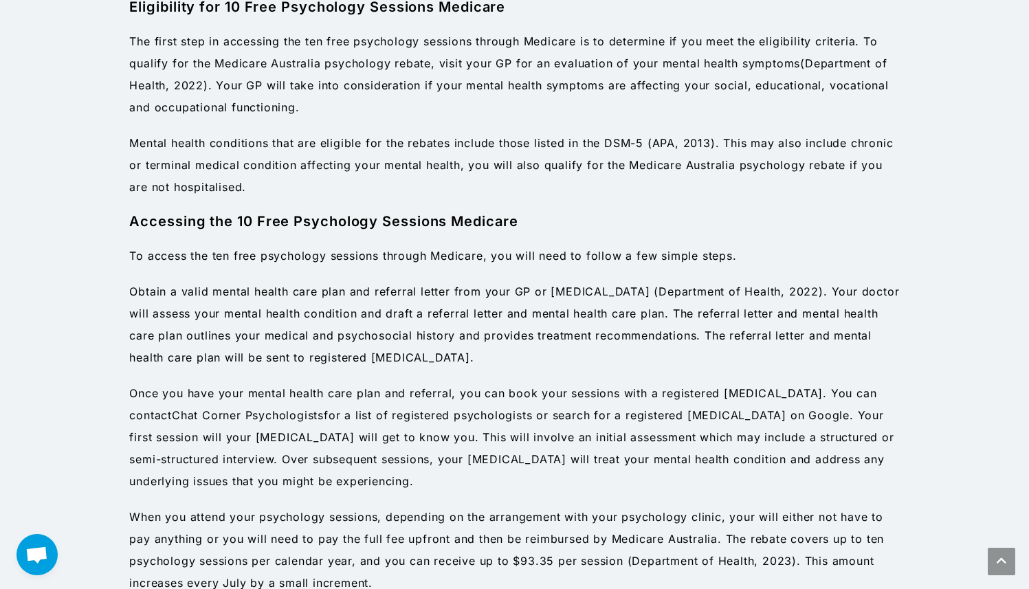
click at [577, 430] on p "Once you have your mental health care plan and referral, you can book your sess…" at bounding box center [514, 437] width 770 height 110
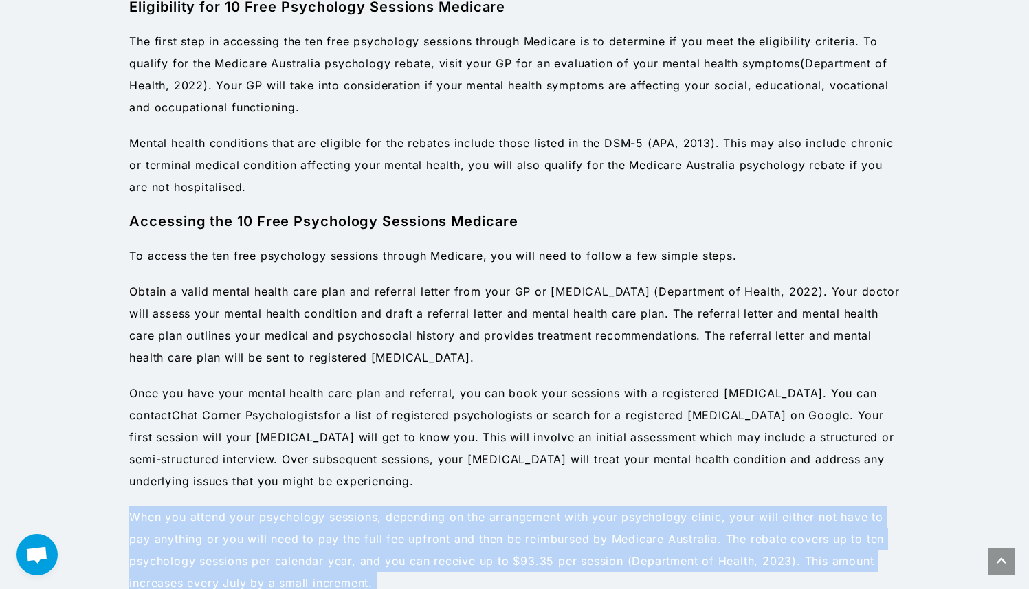
click at [606, 479] on p "Once you have your mental health care plan and referral, you can book your sess…" at bounding box center [514, 437] width 770 height 110
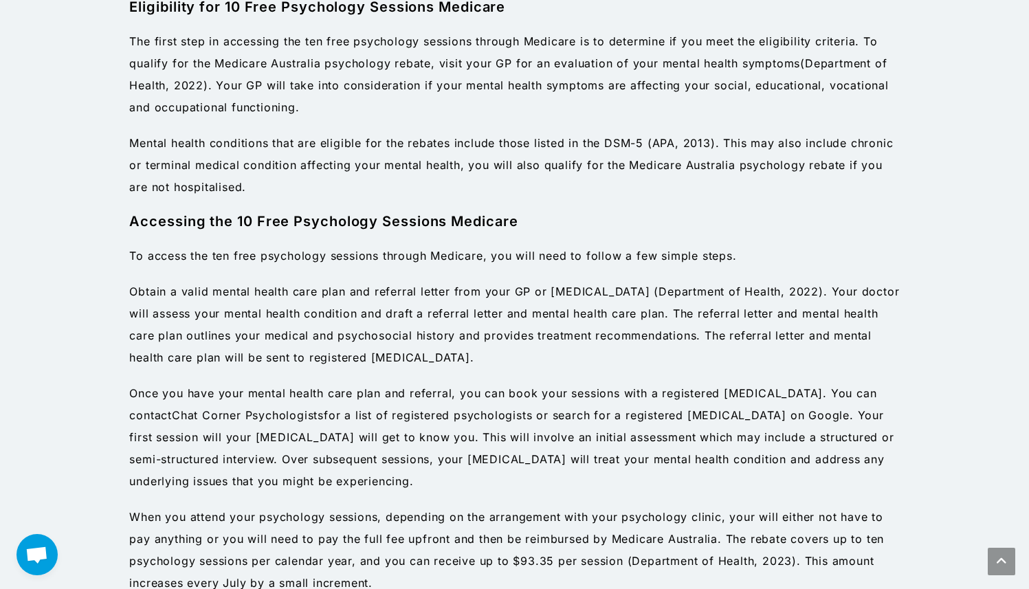
scroll to position [1099, 0]
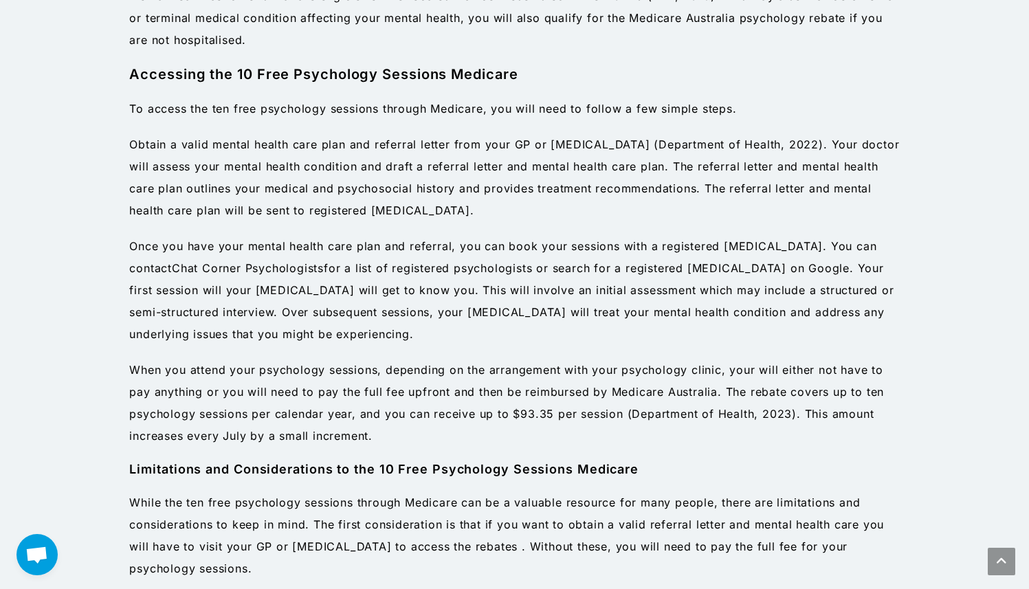
click at [606, 479] on div "Eligibility for 10 Free Psychology Sessions Medicare The first step in accessin…" at bounding box center [514, 506] width 770 height 1313
click at [631, 386] on p "When you attend your psychology sessions, depending on the arrangement with you…" at bounding box center [514, 403] width 770 height 88
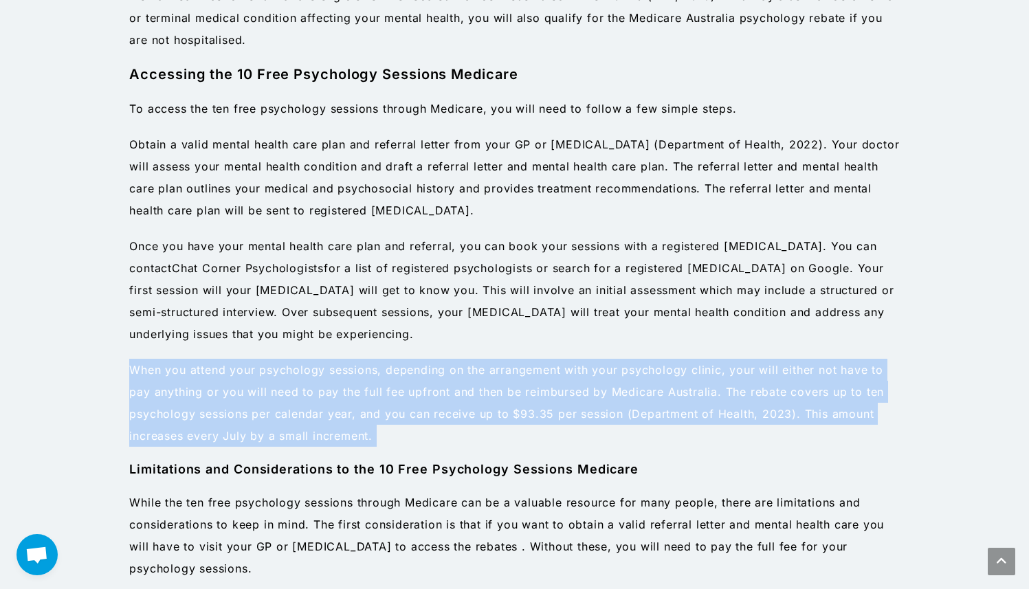
click at [660, 418] on span "Department of Health, 2023)" at bounding box center [713, 414] width 165 height 14
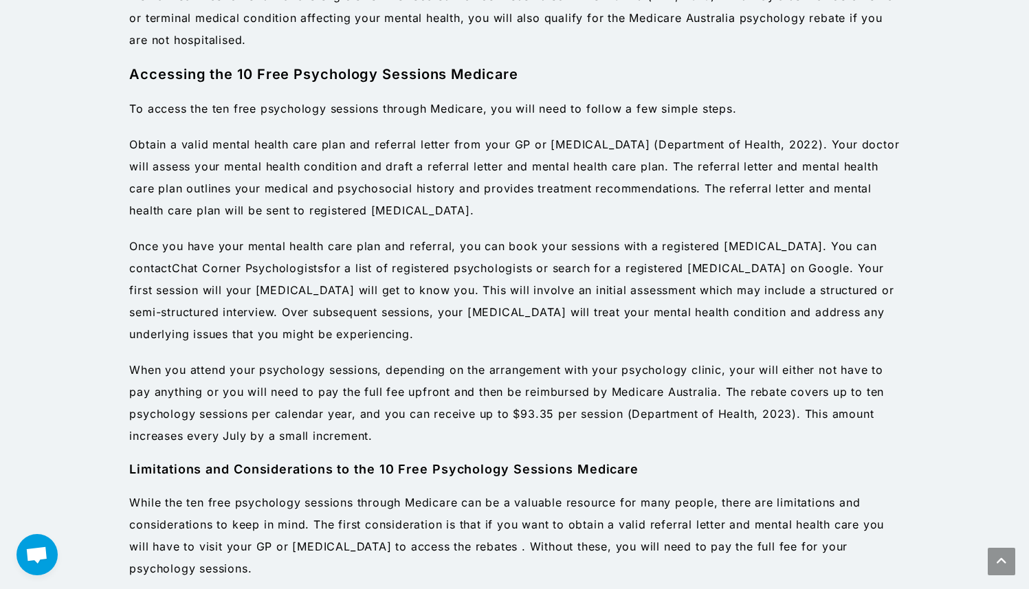
click at [660, 418] on span "Department of Health, 2023)" at bounding box center [713, 414] width 165 height 14
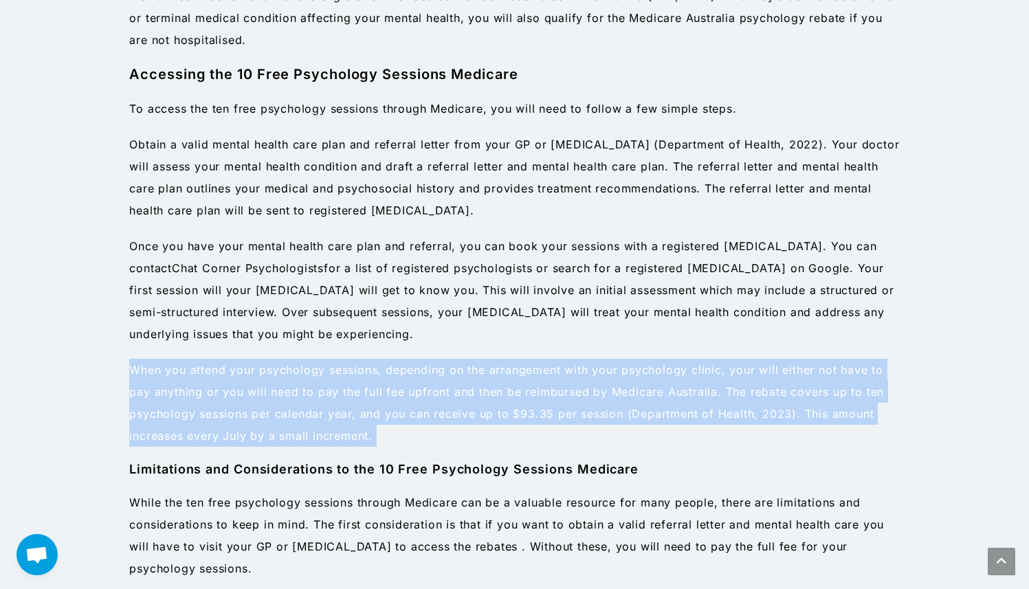
click at [676, 432] on p "When you attend your psychology sessions, depending on the arrangement with you…" at bounding box center [514, 403] width 770 height 88
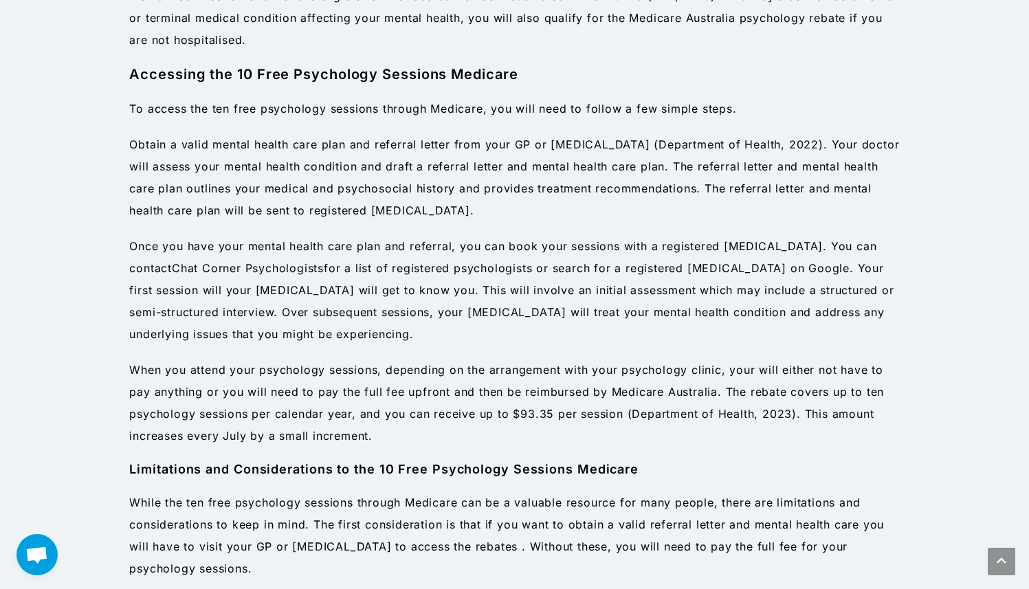
click at [676, 432] on p "When you attend your psychology sessions, depending on the arrangement with you…" at bounding box center [514, 403] width 770 height 88
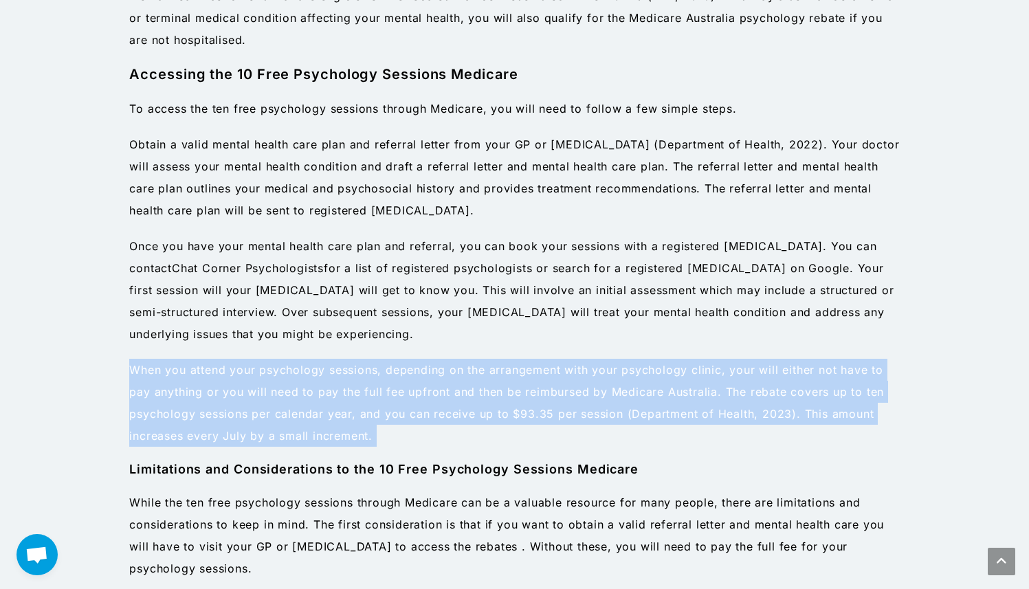
click at [685, 438] on p "When you attend your psychology sessions, depending on the arrangement with you…" at bounding box center [514, 403] width 770 height 88
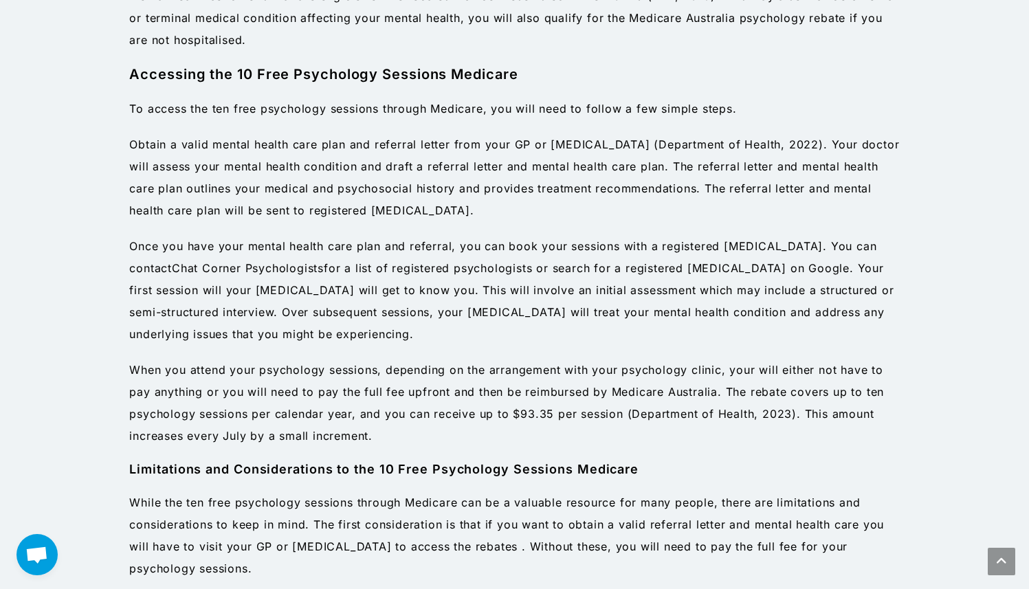
click at [685, 438] on p "When you attend your psychology sessions, depending on the arrangement with you…" at bounding box center [514, 403] width 770 height 88
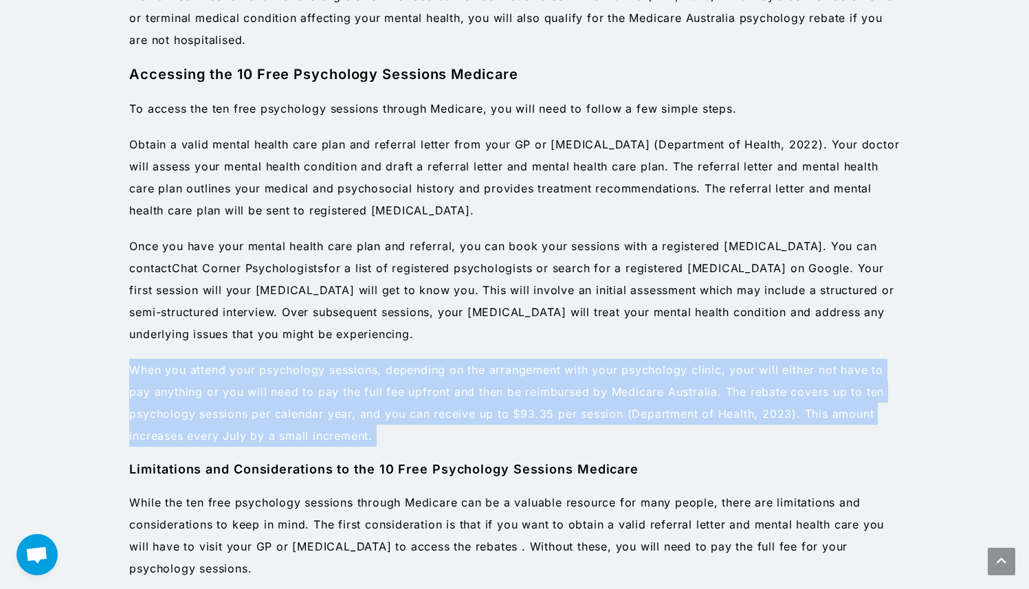
click at [704, 432] on p "When you attend your psychology sessions, depending on the arrangement with you…" at bounding box center [514, 403] width 770 height 88
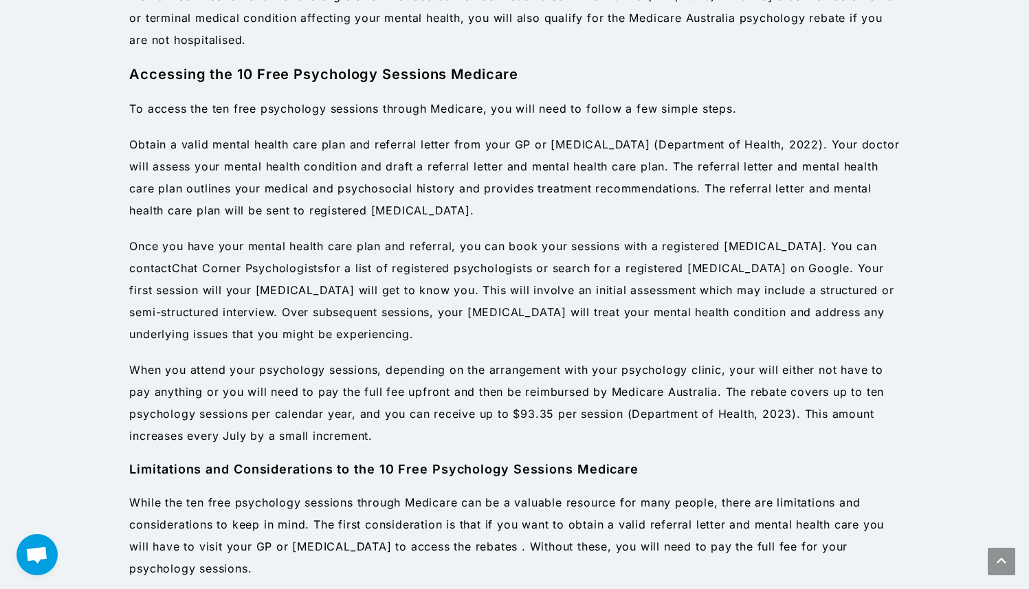
click at [704, 432] on p "When you attend your psychology sessions, depending on the arrangement with you…" at bounding box center [514, 403] width 770 height 88
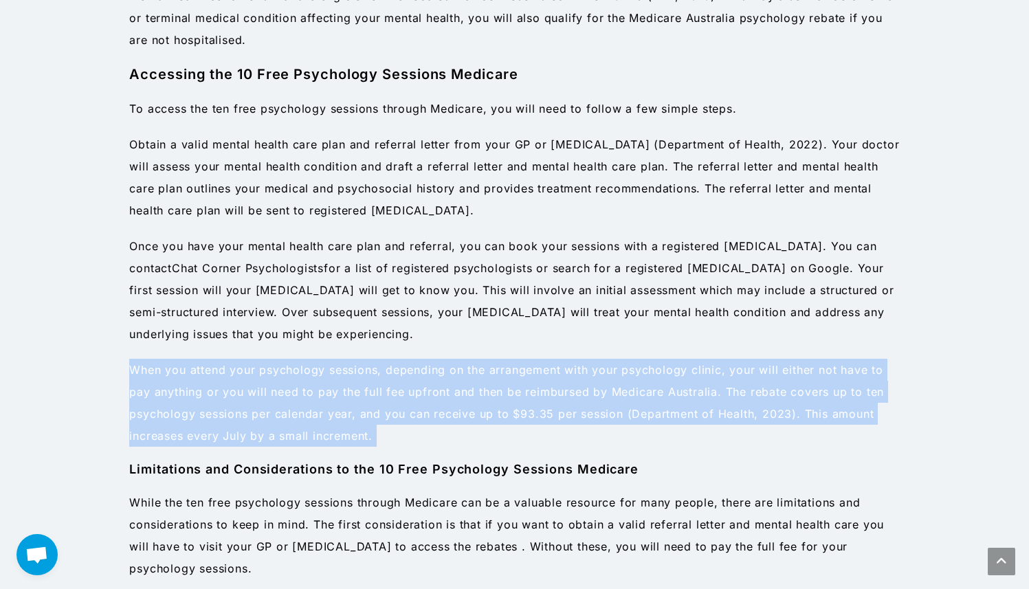
click at [713, 430] on p "When you attend your psychology sessions, depending on the arrangement with you…" at bounding box center [514, 403] width 770 height 88
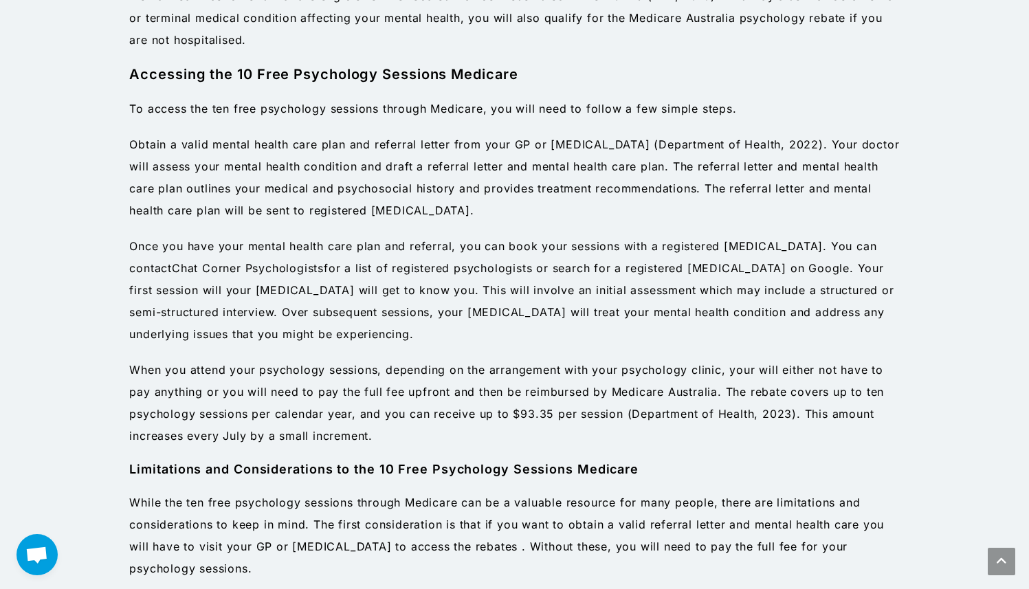
click at [713, 430] on p "When you attend your psychology sessions, depending on the arrangement with you…" at bounding box center [514, 403] width 770 height 88
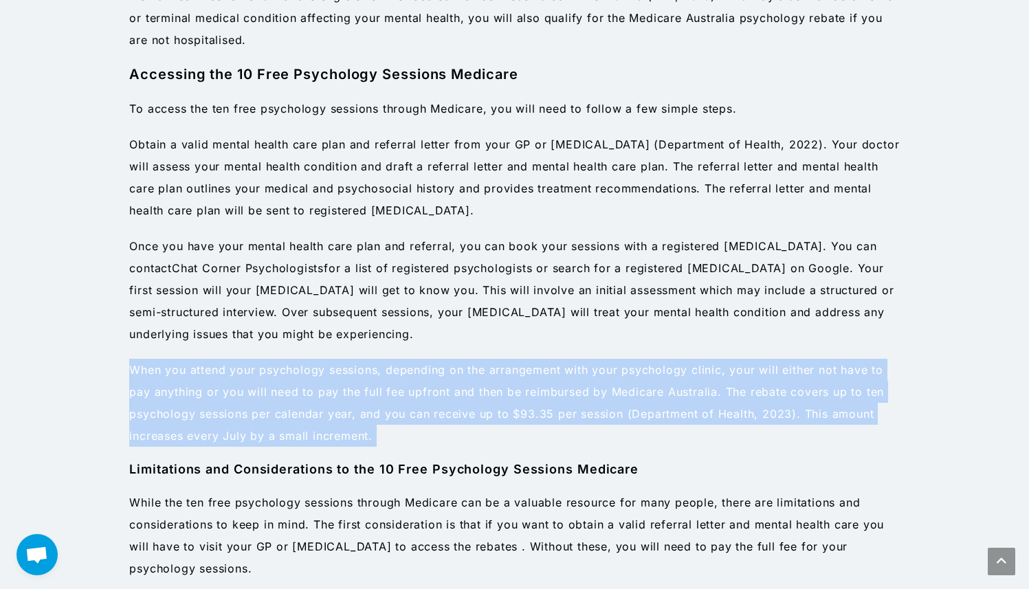
click at [717, 431] on p "When you attend your psychology sessions, depending on the arrangement with you…" at bounding box center [514, 403] width 770 height 88
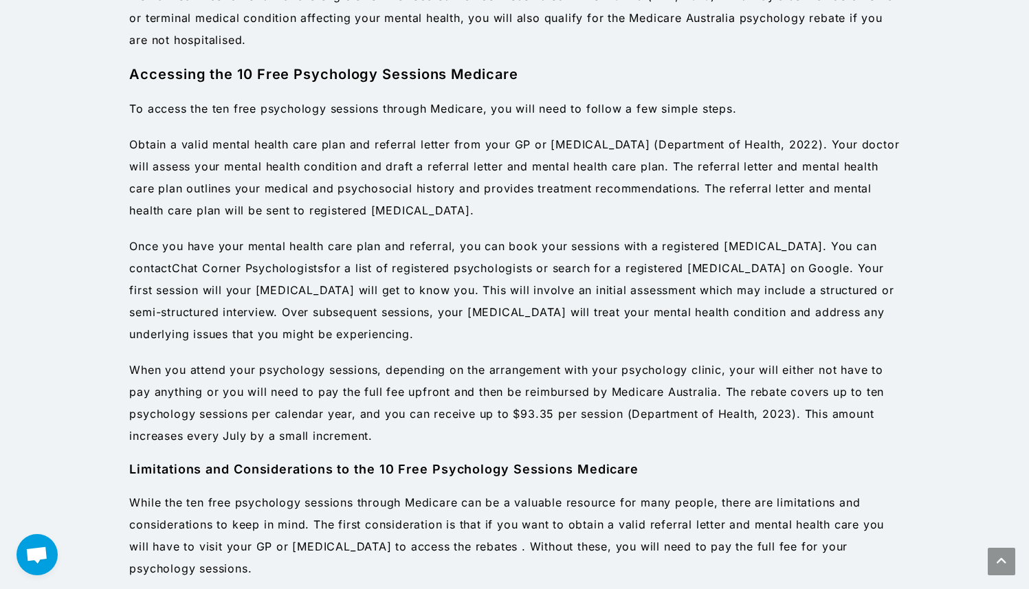
click at [717, 431] on p "When you attend your psychology sessions, depending on the arrangement with you…" at bounding box center [514, 403] width 770 height 88
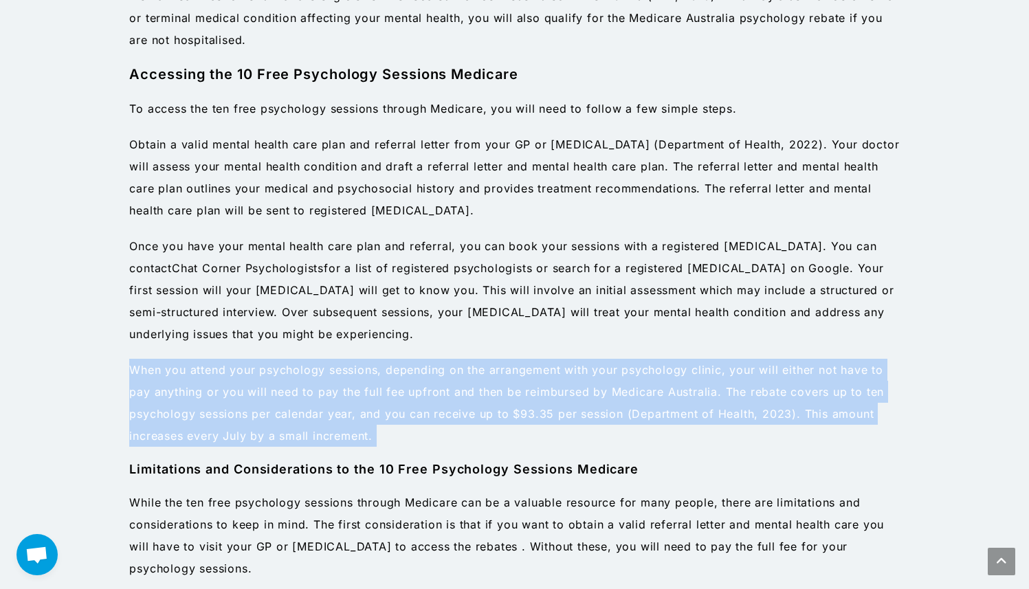
click at [717, 431] on p "When you attend your psychology sessions, depending on the arrangement with you…" at bounding box center [514, 403] width 770 height 88
click at [726, 423] on p "When you attend your psychology sessions, depending on the arrangement with you…" at bounding box center [514, 403] width 770 height 88
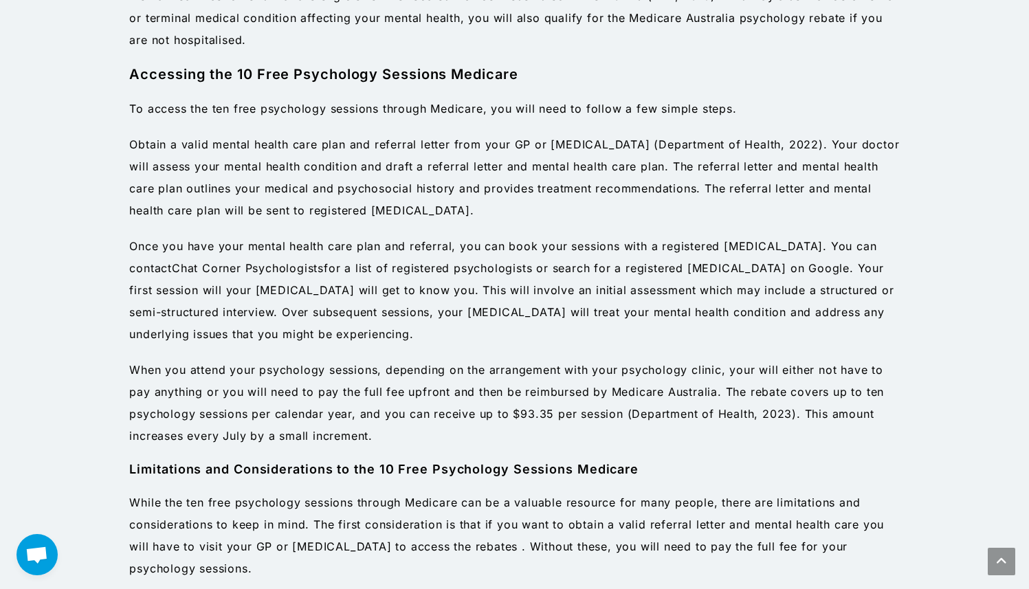
click at [726, 423] on p "When you attend your psychology sessions, depending on the arrangement with you…" at bounding box center [514, 403] width 770 height 88
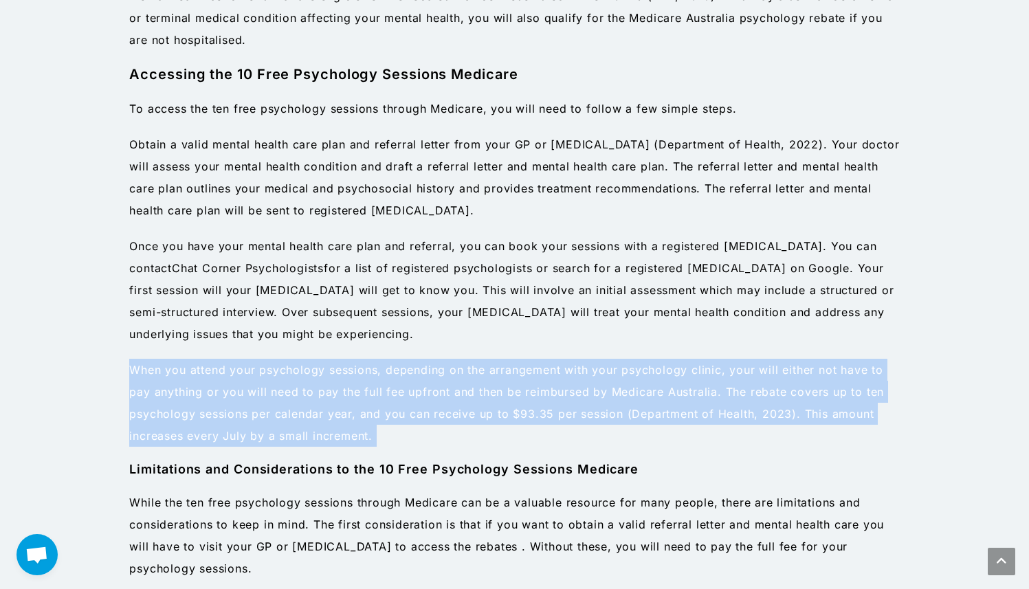
click at [735, 426] on p "When you attend your psychology sessions, depending on the arrangement with you…" at bounding box center [514, 403] width 770 height 88
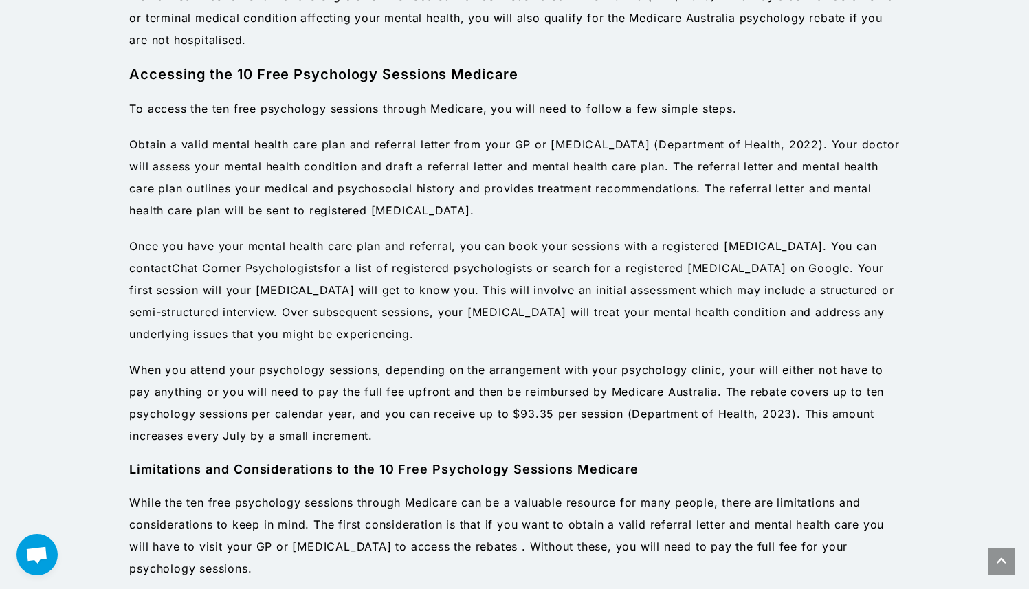
click at [735, 426] on p "When you attend your psychology sessions, depending on the arrangement with you…" at bounding box center [514, 403] width 770 height 88
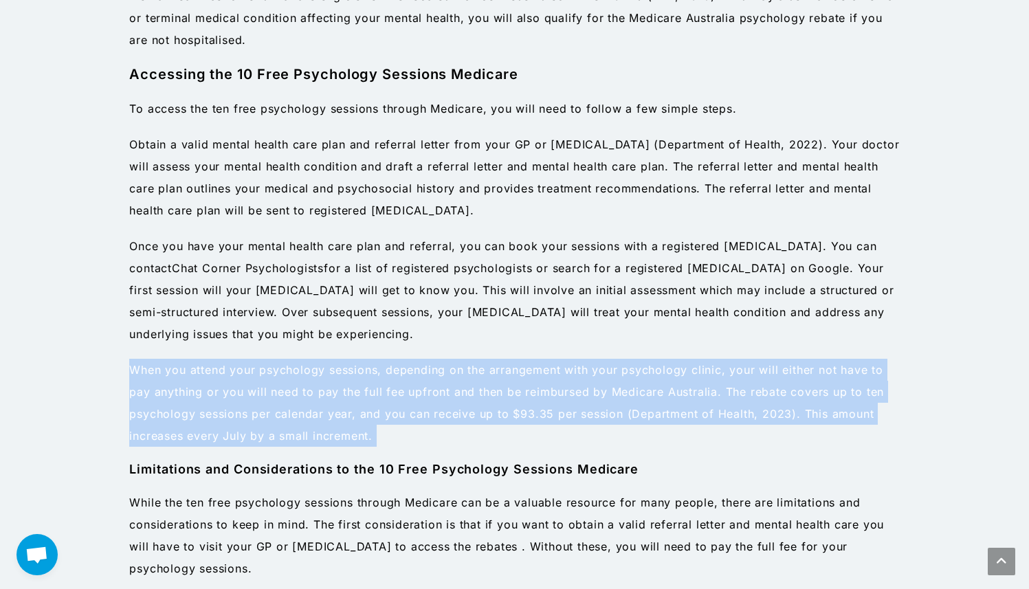
click at [750, 427] on p "When you attend your psychology sessions, depending on the arrangement with you…" at bounding box center [514, 403] width 770 height 88
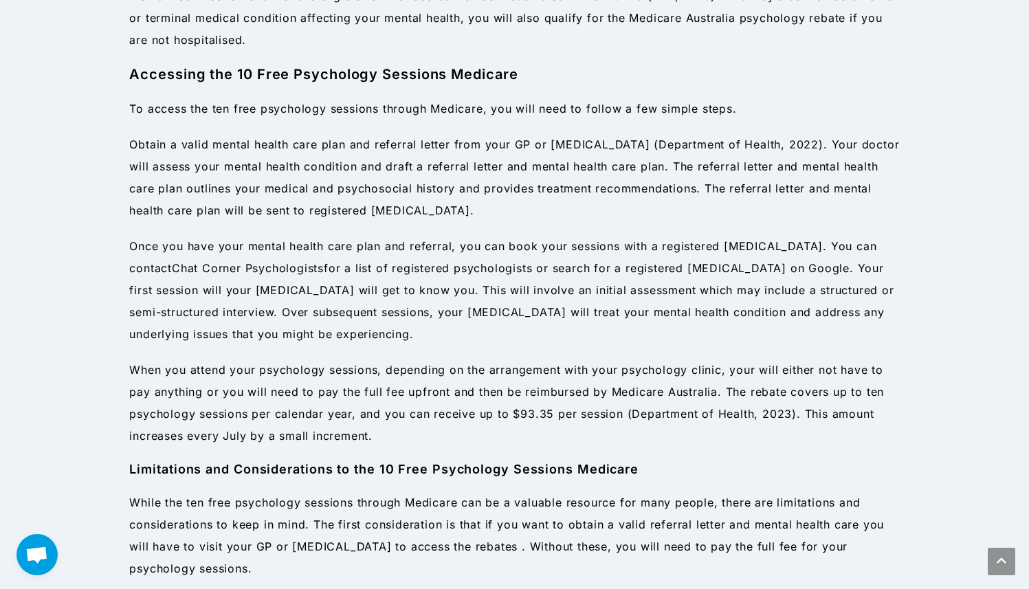
click at [750, 427] on p "When you attend your psychology sessions, depending on the arrangement with you…" at bounding box center [514, 403] width 770 height 88
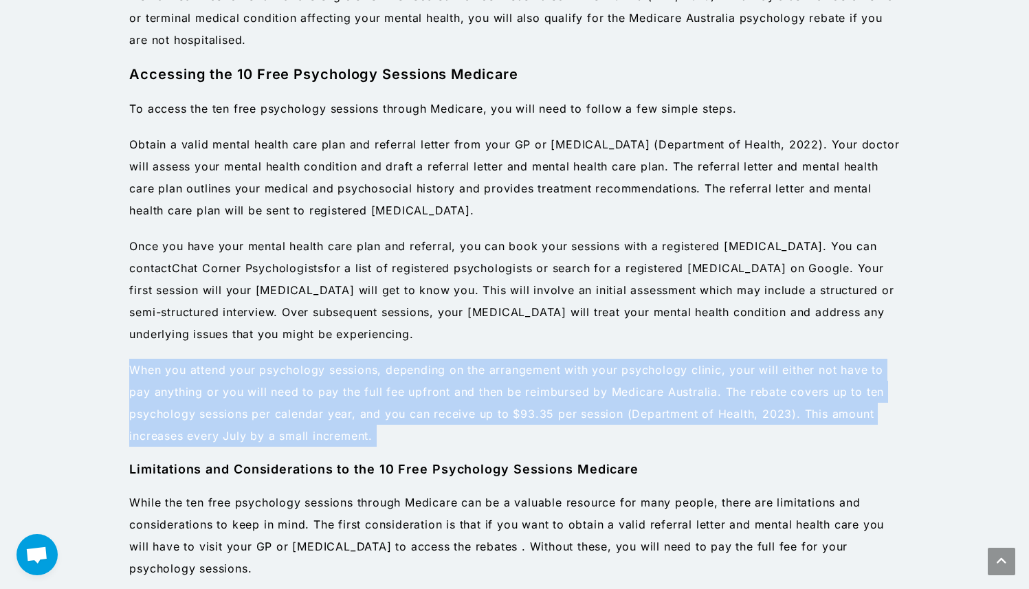
click at [767, 428] on p "When you attend your psychology sessions, depending on the arrangement with you…" at bounding box center [514, 403] width 770 height 88
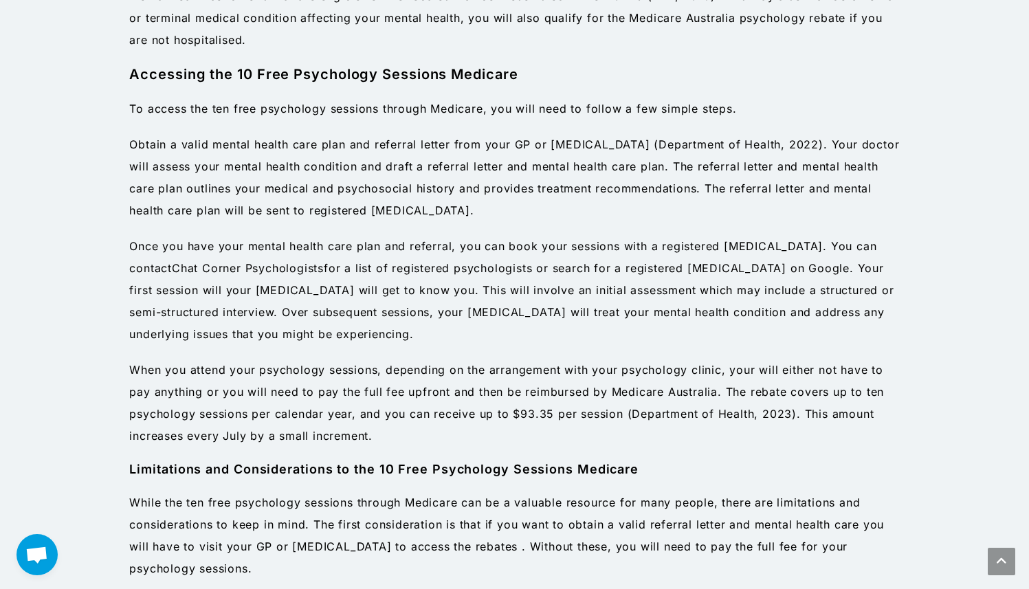
click at [767, 428] on p "When you attend your psychology sessions, depending on the arrangement with you…" at bounding box center [514, 403] width 770 height 88
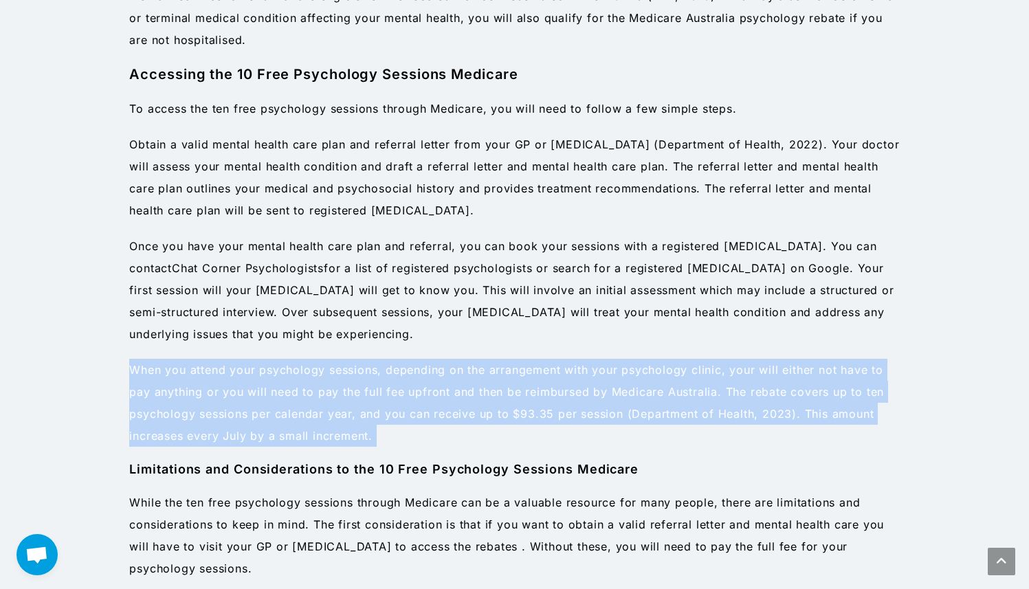
click at [774, 429] on p "When you attend your psychology sessions, depending on the arrangement with you…" at bounding box center [514, 403] width 770 height 88
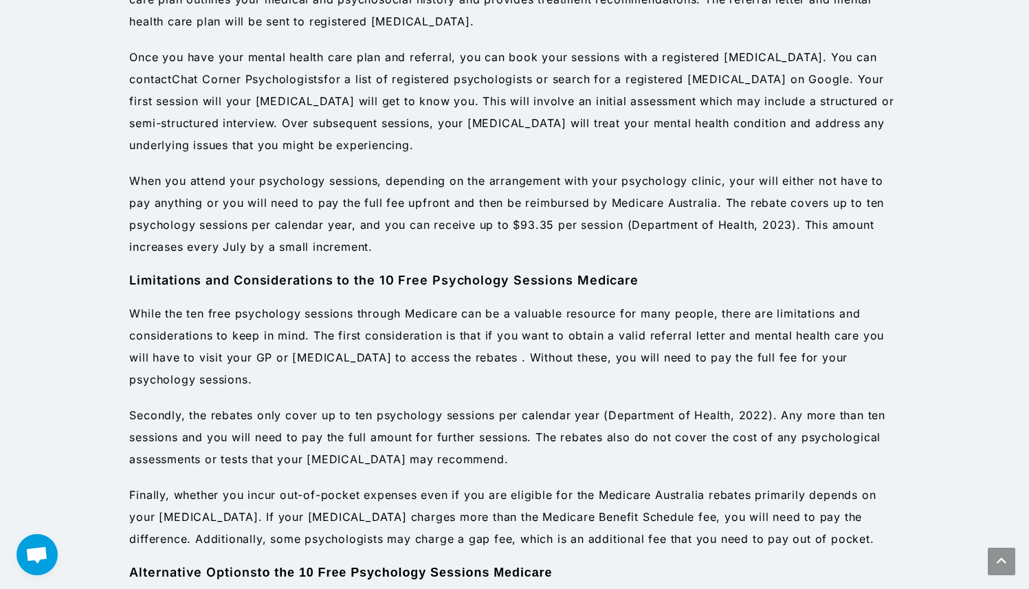
scroll to position [1304, 0]
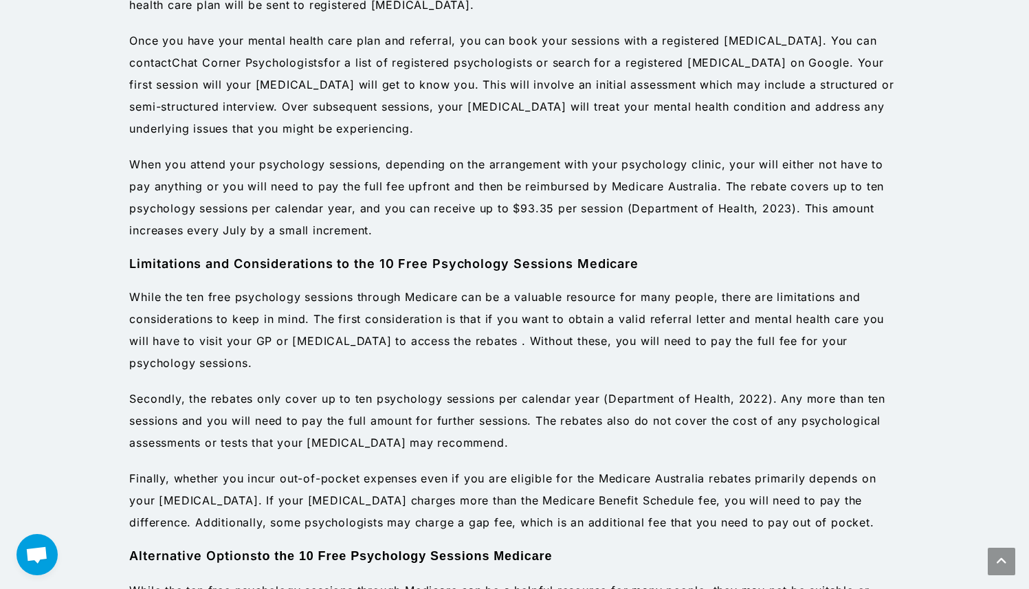
click at [777, 273] on div "Eligibility for 10 Free Psychology Sessions Medicare The first step in accessin…" at bounding box center [514, 301] width 770 height 1313
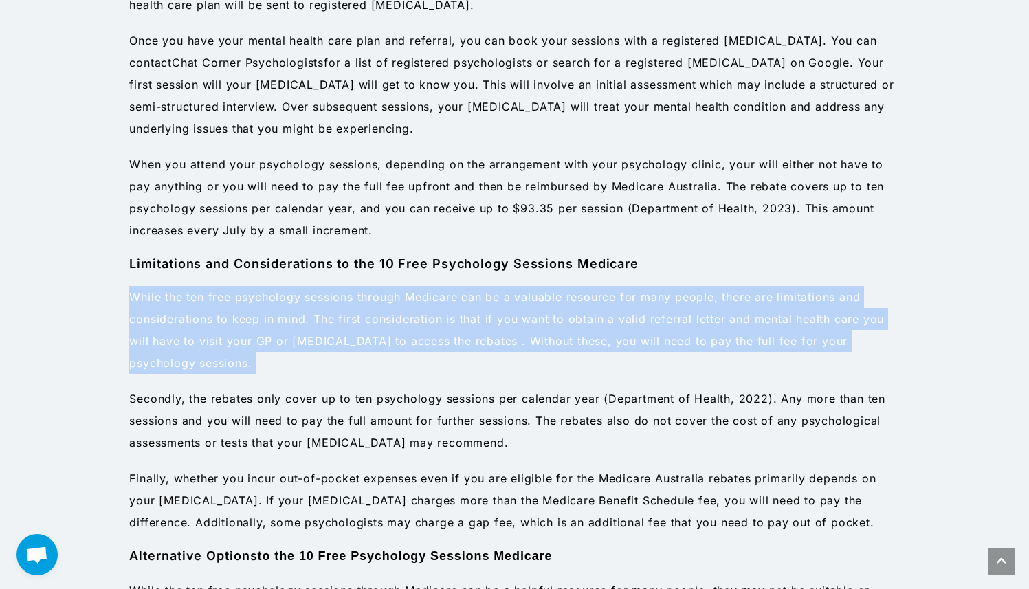
click at [777, 313] on p "While the ten free psychology sessions through Medicare can be a valuable resou…" at bounding box center [514, 330] width 770 height 88
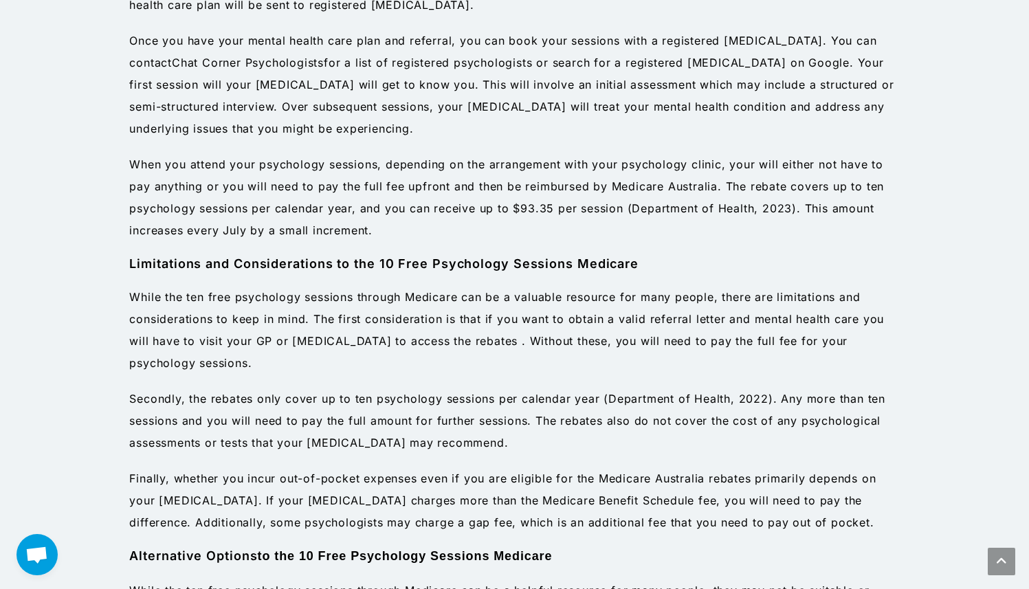
click at [777, 313] on p "While the ten free psychology sessions through Medicare can be a valuable resou…" at bounding box center [514, 330] width 770 height 88
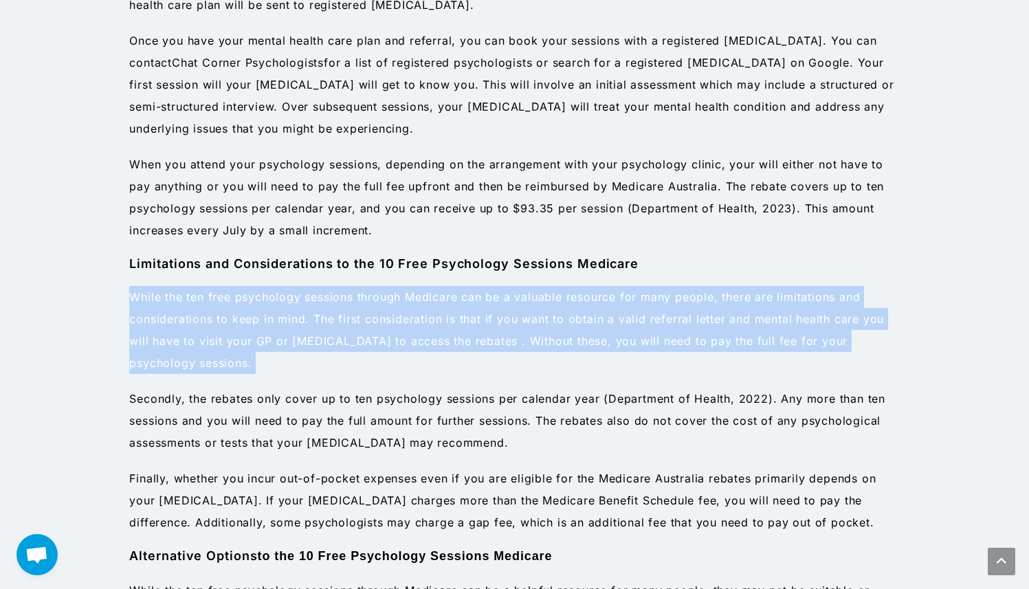
click at [797, 326] on p "While the ten free psychology sessions through Medicare can be a valuable resou…" at bounding box center [514, 330] width 770 height 88
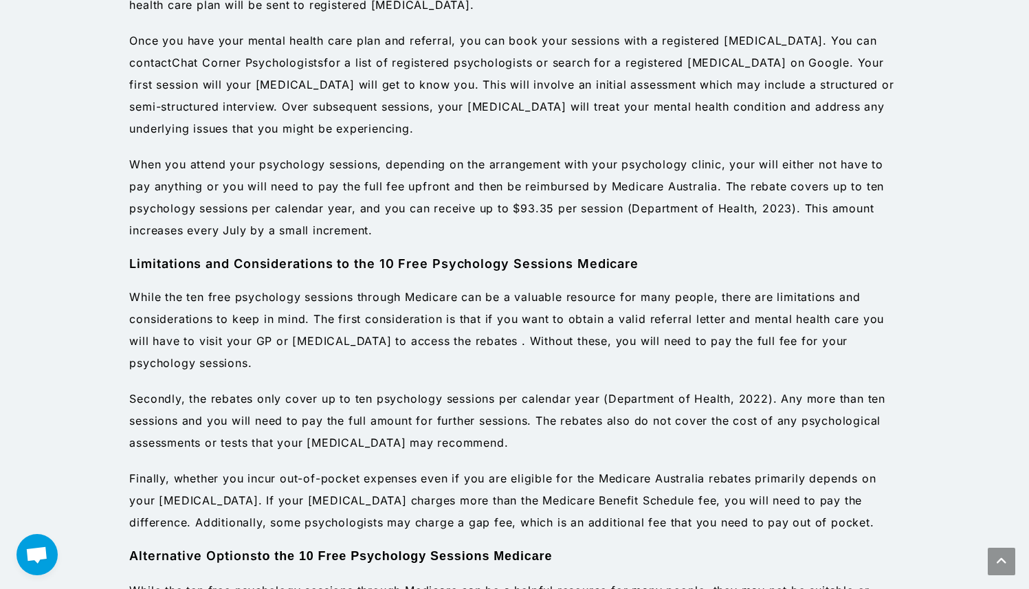
click at [797, 326] on p "While the ten free psychology sessions through Medicare can be a valuable resou…" at bounding box center [514, 330] width 770 height 88
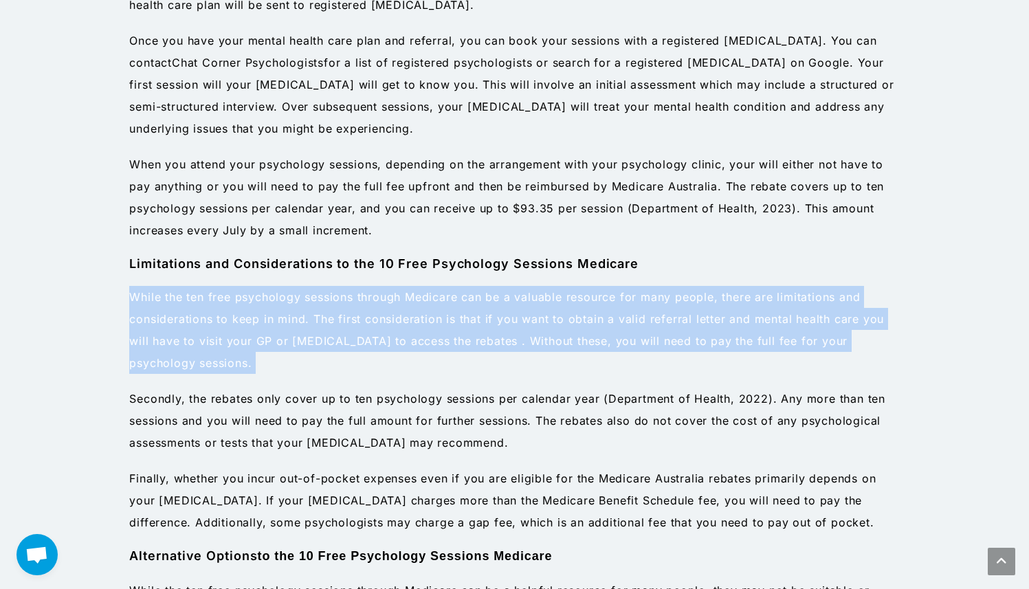
click at [813, 352] on p "While the ten free psychology sessions through Medicare can be a valuable resou…" at bounding box center [514, 330] width 770 height 88
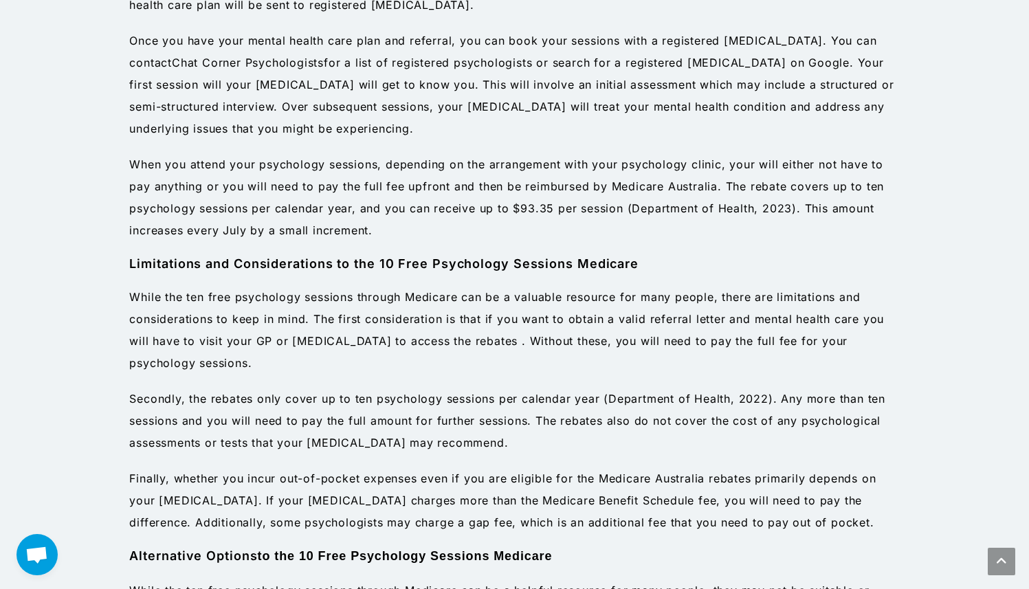
click at [813, 352] on p "While the ten free psychology sessions through Medicare can be a valuable resou…" at bounding box center [514, 330] width 770 height 88
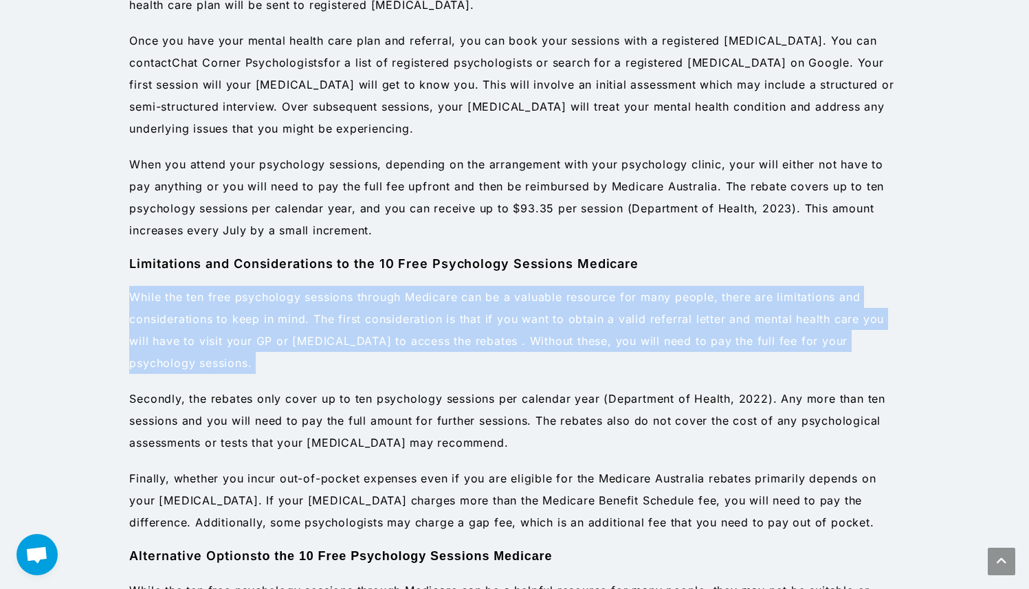
click at [813, 352] on p "While the ten free psychology sessions through Medicare can be a valuable resou…" at bounding box center [514, 330] width 770 height 88
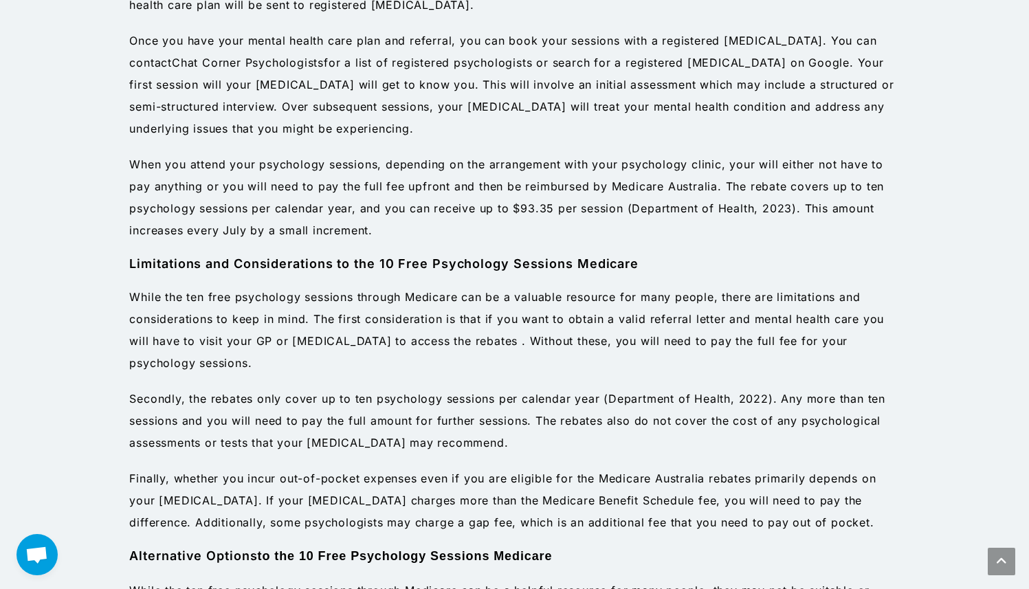
click at [813, 352] on p "While the ten free psychology sessions through Medicare can be a valuable resou…" at bounding box center [514, 330] width 770 height 88
click at [822, 363] on p "While the ten free psychology sessions through Medicare can be a valuable resou…" at bounding box center [514, 330] width 770 height 88
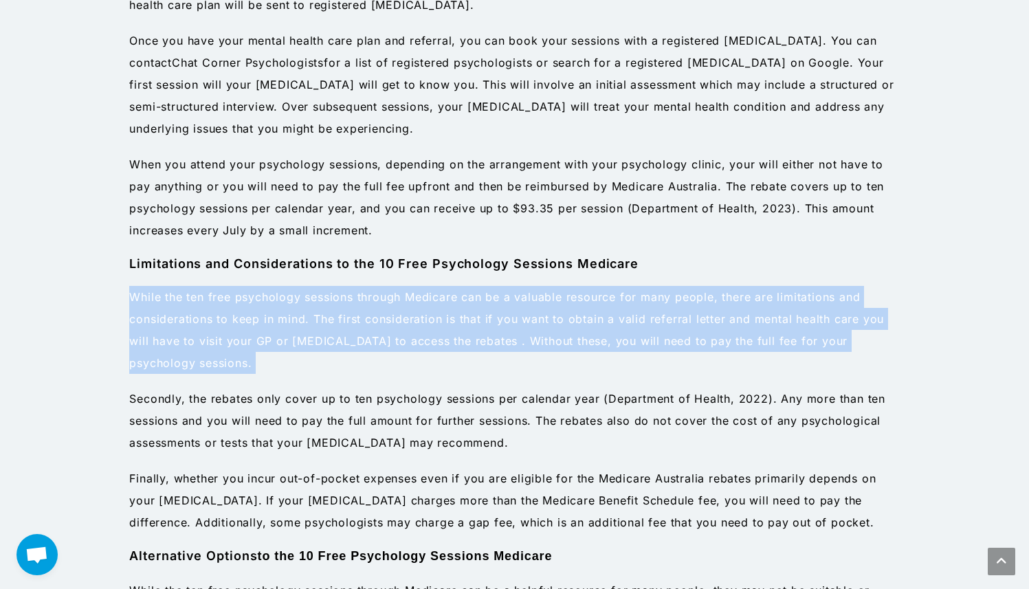
click at [825, 368] on p "While the ten free psychology sessions through Medicare can be a valuable resou…" at bounding box center [514, 330] width 770 height 88
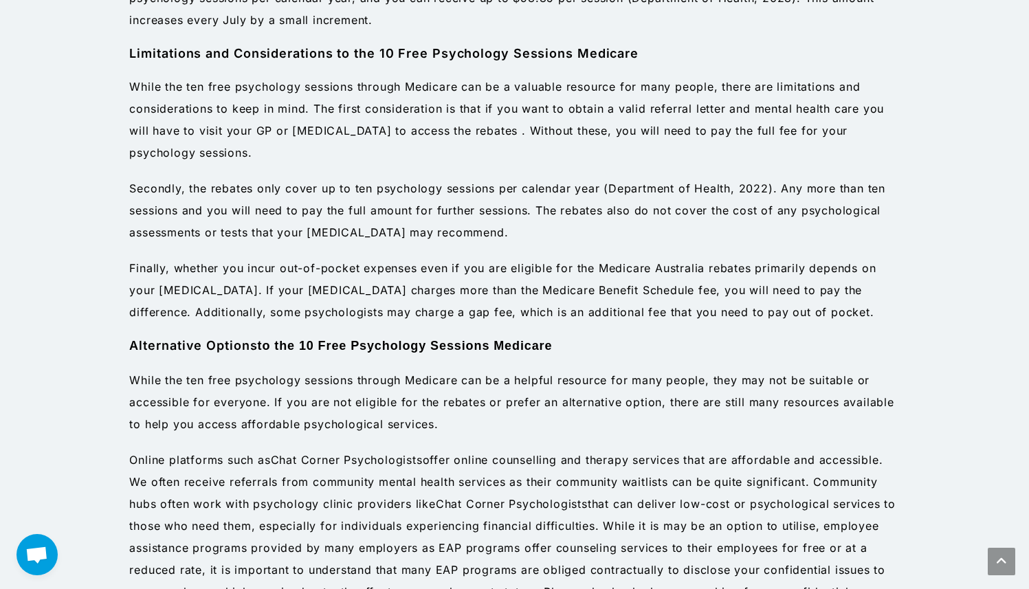
scroll to position [1519, 0]
